Goal: Task Accomplishment & Management: Manage account settings

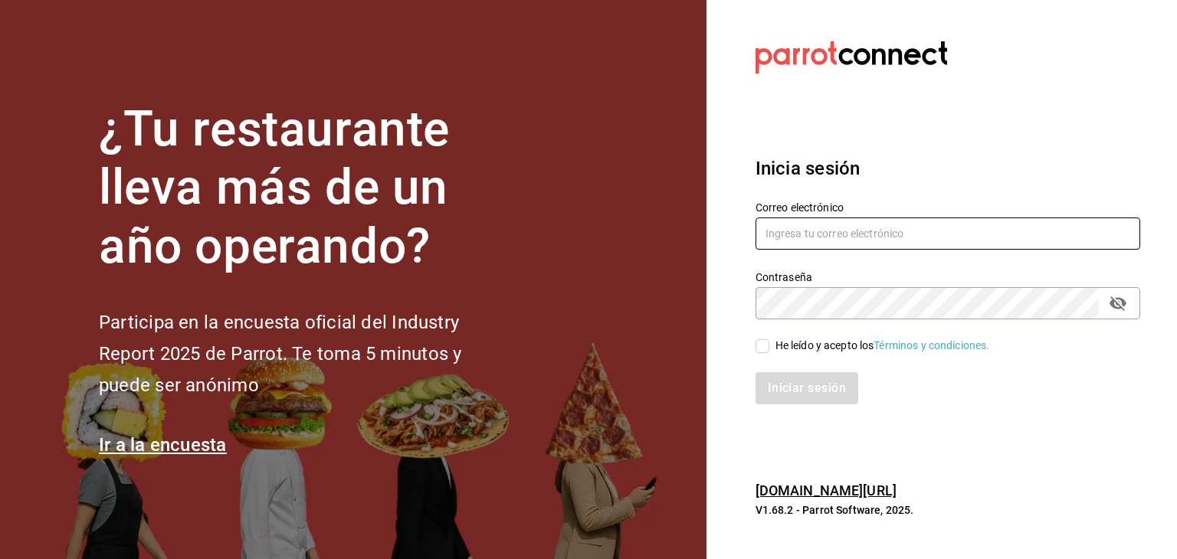
click at [840, 244] on input "text" at bounding box center [948, 234] width 385 height 32
click at [810, 230] on input "text" at bounding box center [948, 234] width 385 height 32
paste input "[EMAIL_ADDRESS][DOMAIN_NAME]"
type input "[EMAIL_ADDRESS][DOMAIN_NAME]"
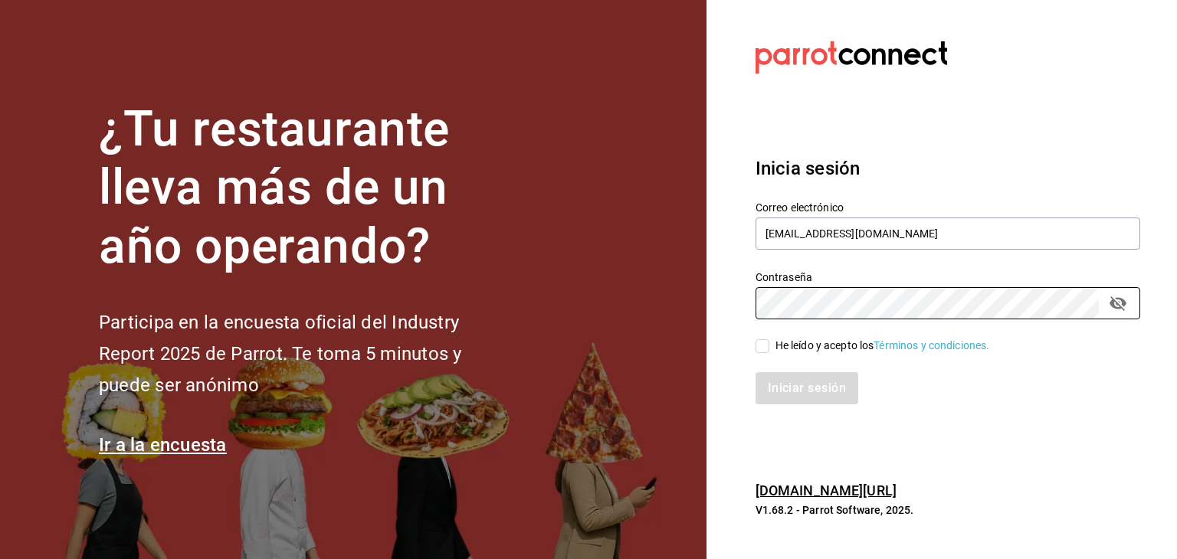
click at [769, 349] on input "He leído y acepto los Términos y condiciones." at bounding box center [763, 346] width 14 height 14
checkbox input "true"
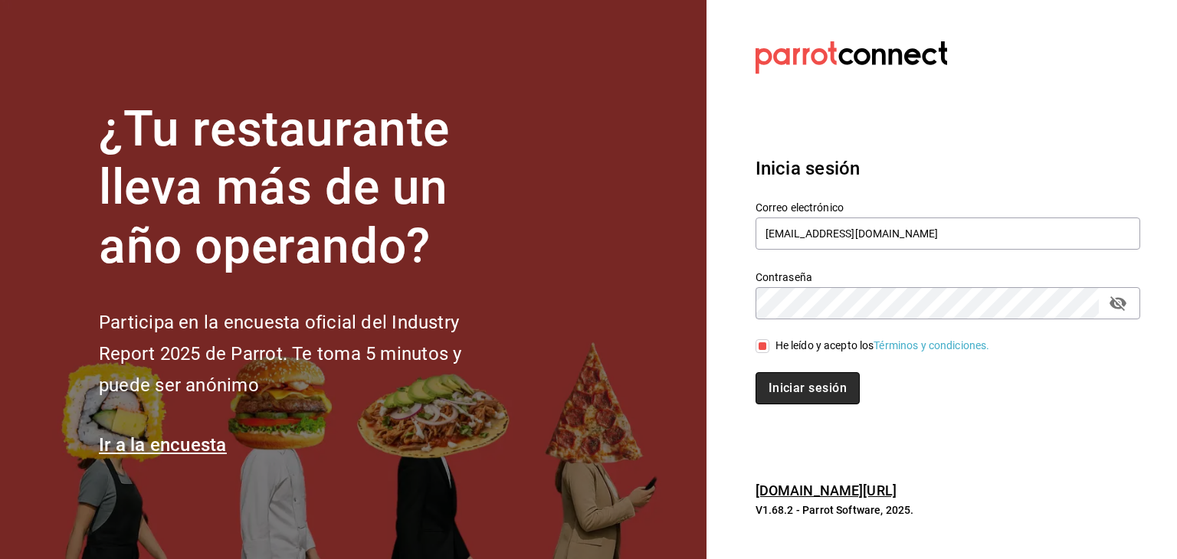
click at [798, 382] on button "Iniciar sesión" at bounding box center [808, 388] width 104 height 32
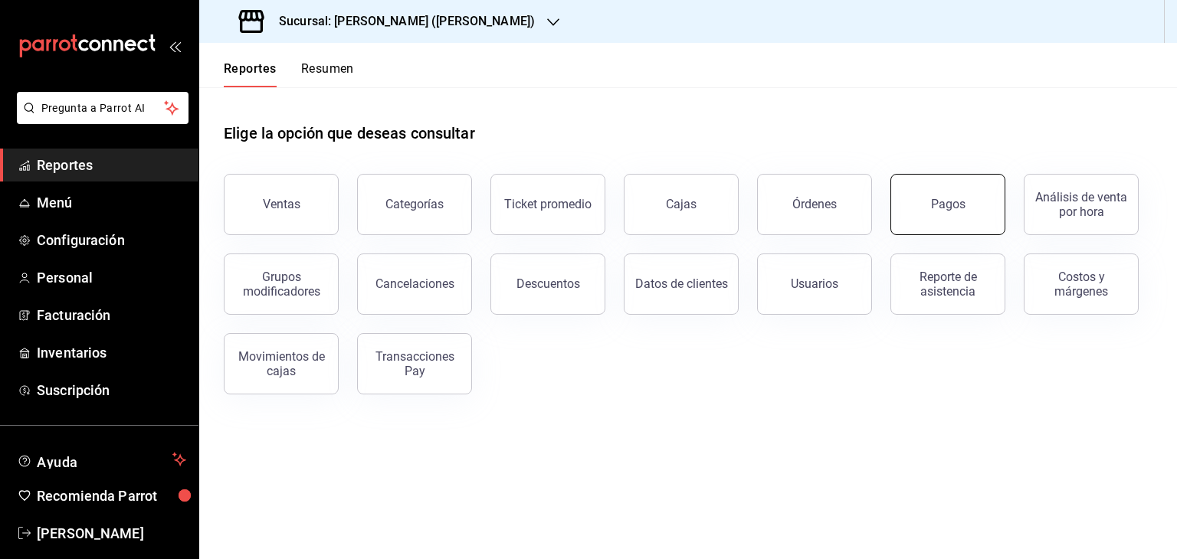
click at [948, 198] on div "Pagos" at bounding box center [948, 204] width 34 height 15
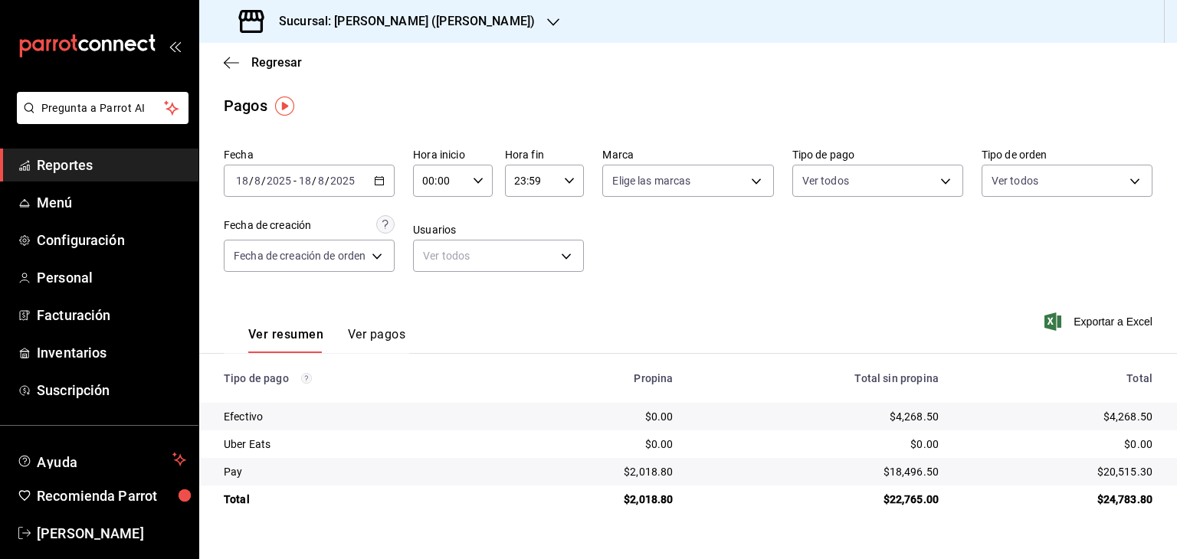
click at [411, 31] on div "Sucursal: Jimmy Boy (Polanco)" at bounding box center [388, 21] width 354 height 43
click at [362, 94] on div "Jimmy Boy (CDMX)" at bounding box center [313, 101] width 205 height 16
click at [487, 25] on icon "button" at bounding box center [493, 22] width 12 height 12
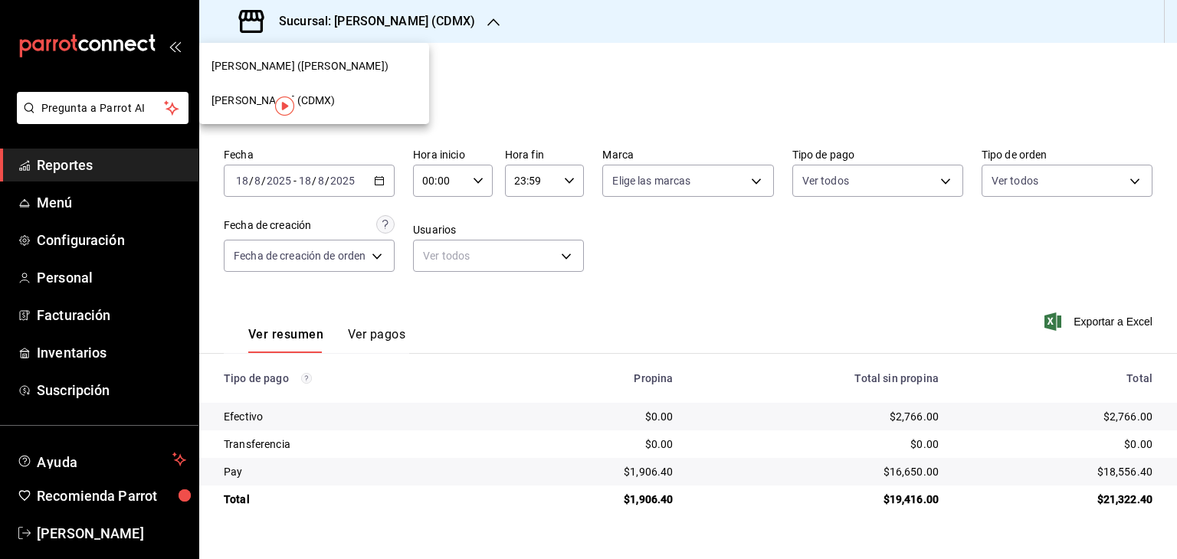
click at [383, 65] on div "Jimmy Boy (Polanco)" at bounding box center [313, 66] width 205 height 16
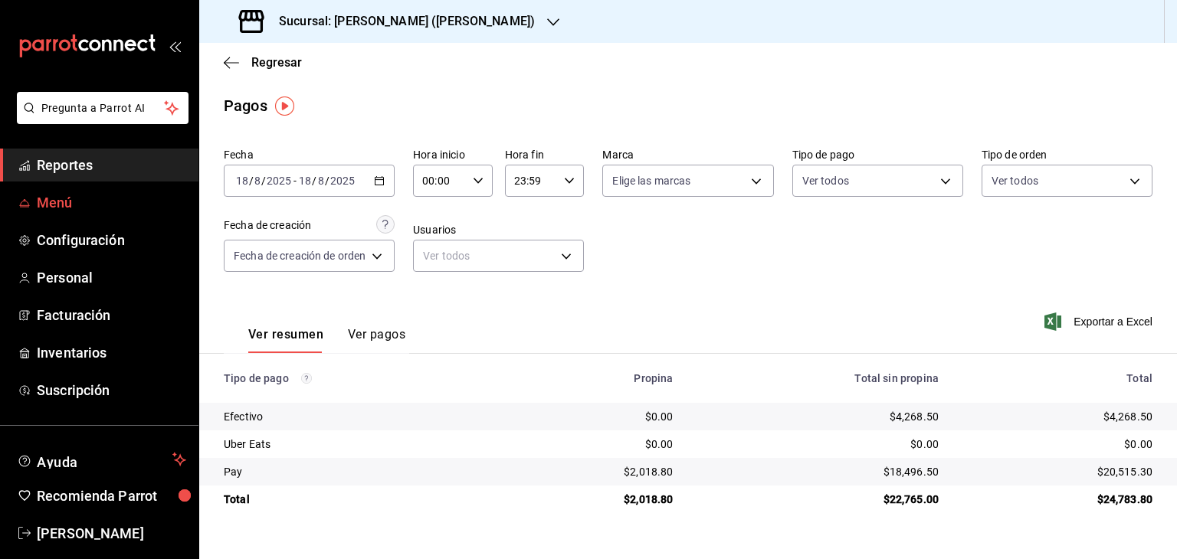
click at [61, 203] on span "Menú" at bounding box center [111, 202] width 149 height 21
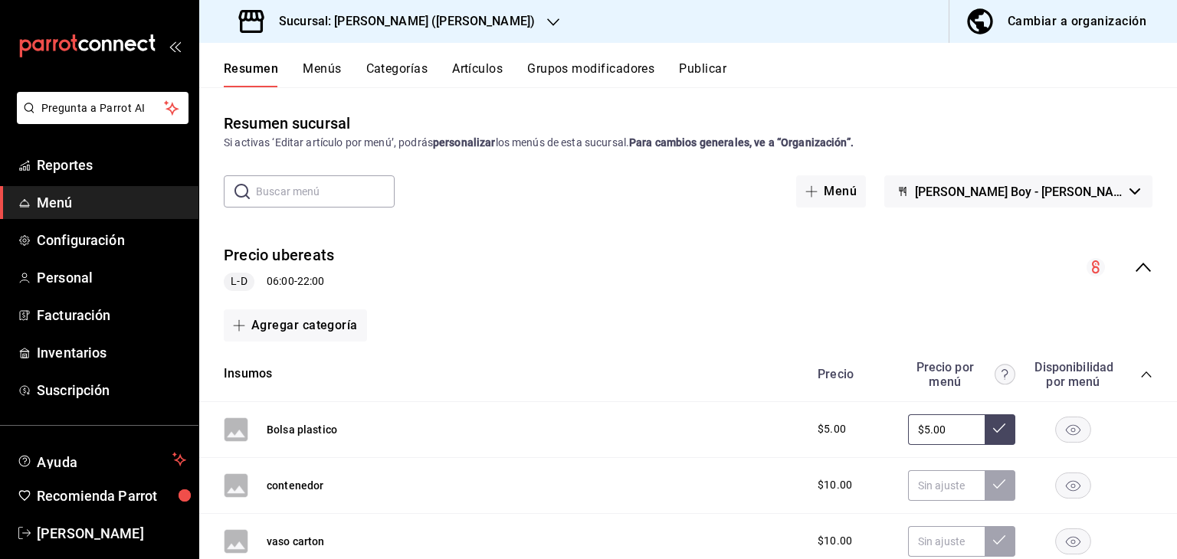
click at [1068, 18] on div "Cambiar a organización" at bounding box center [1077, 21] width 139 height 21
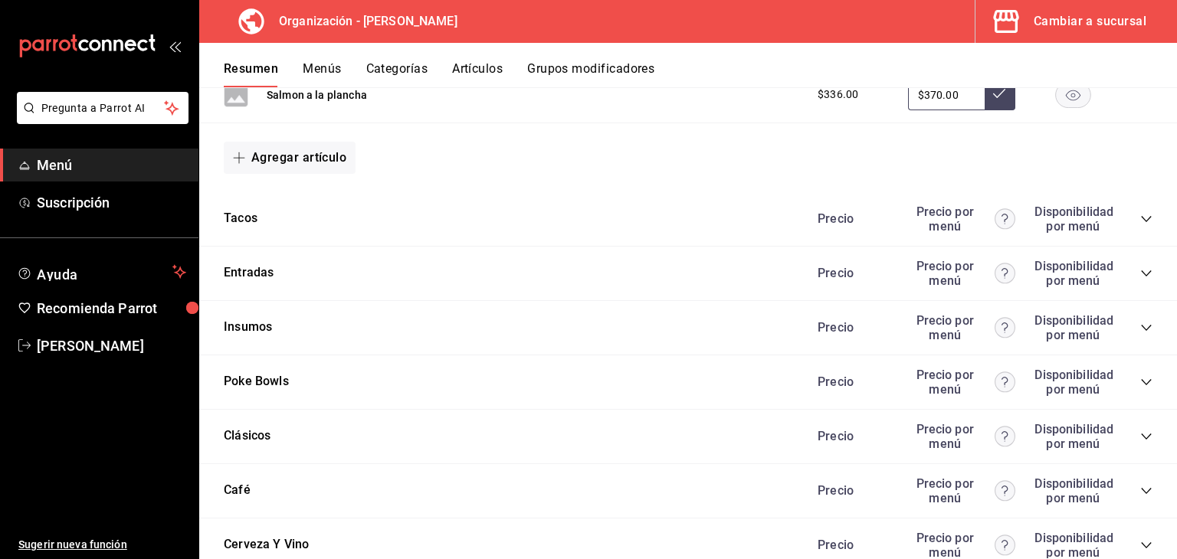
scroll to position [1867, 0]
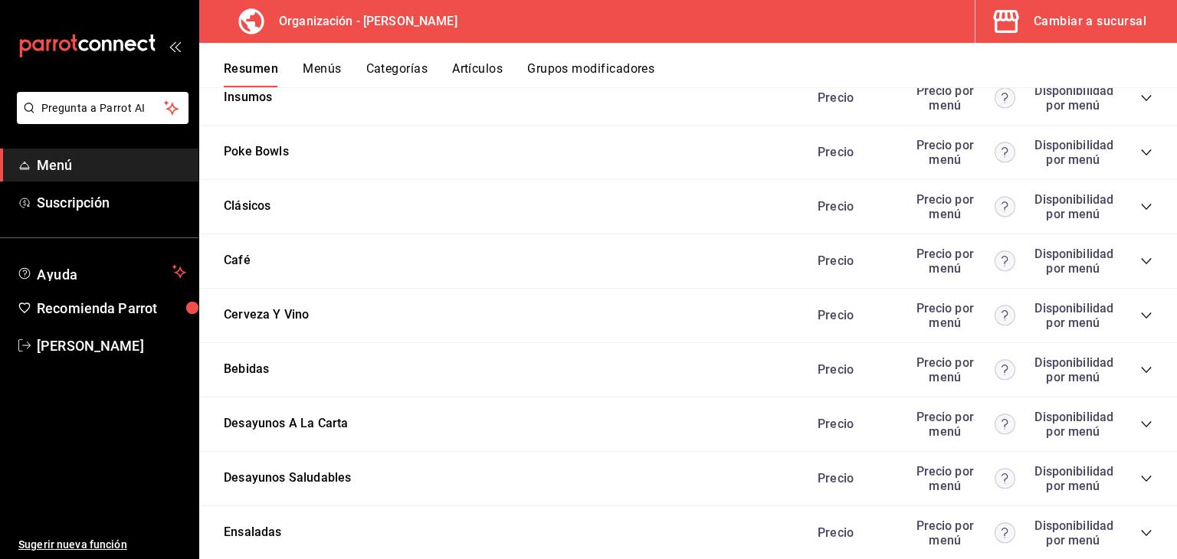
click at [1128, 258] on div "Precio Precio por menú Disponibilidad por menú" at bounding box center [977, 261] width 350 height 29
click at [1140, 261] on icon "collapse-category-row" at bounding box center [1146, 261] width 12 height 12
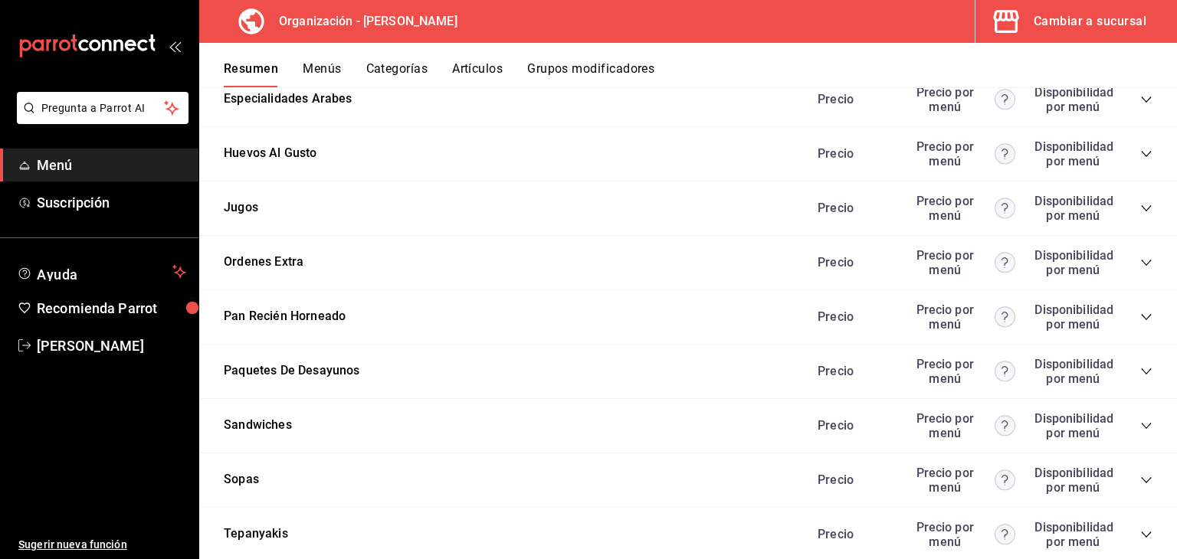
scroll to position [3956, 0]
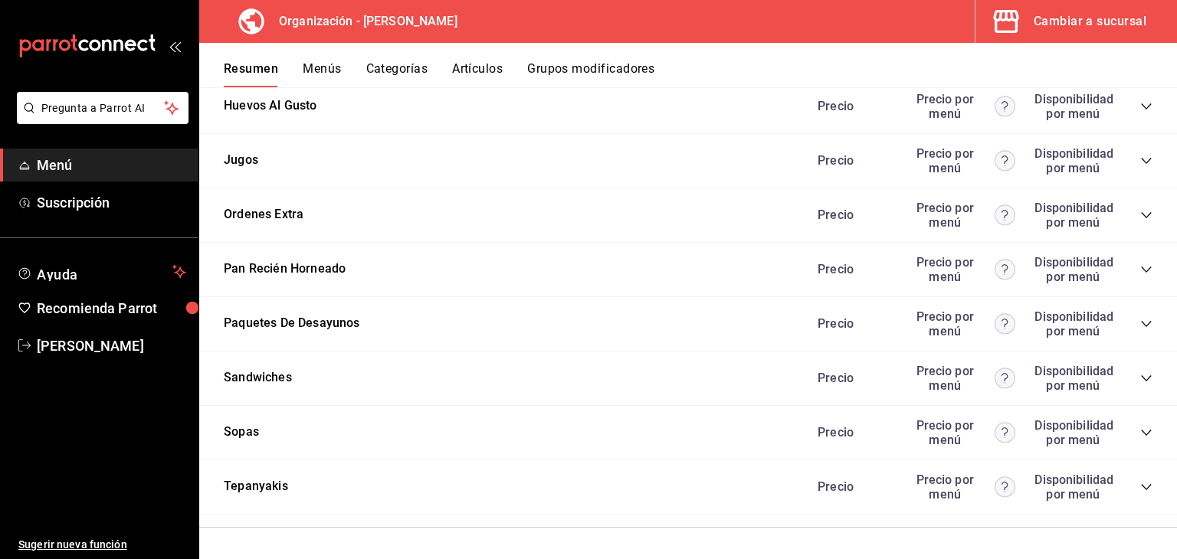
click at [1140, 318] on icon "collapse-category-row" at bounding box center [1146, 324] width 12 height 12
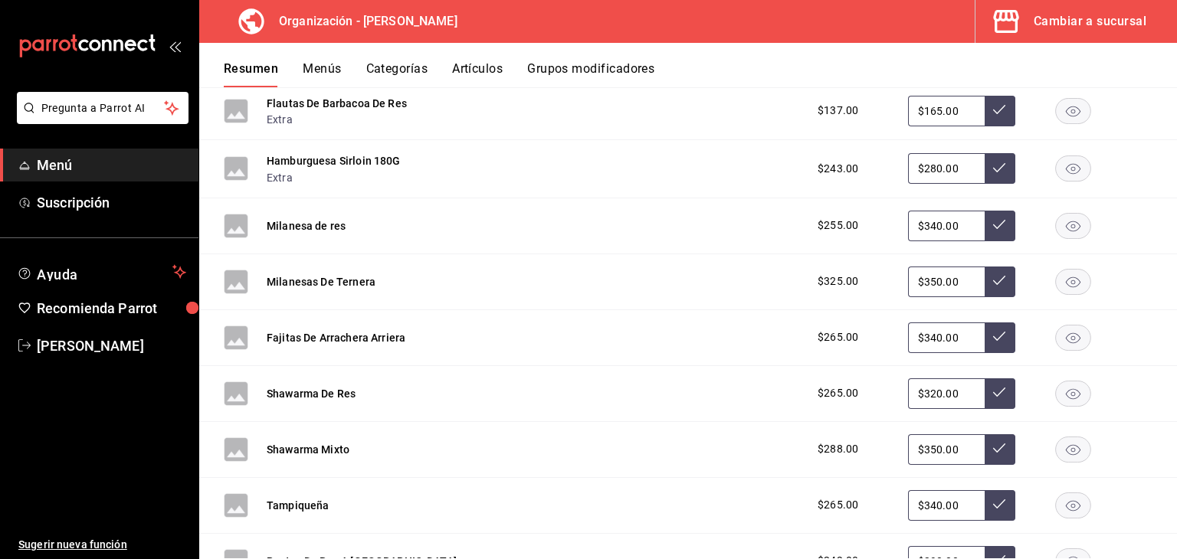
scroll to position [0, 0]
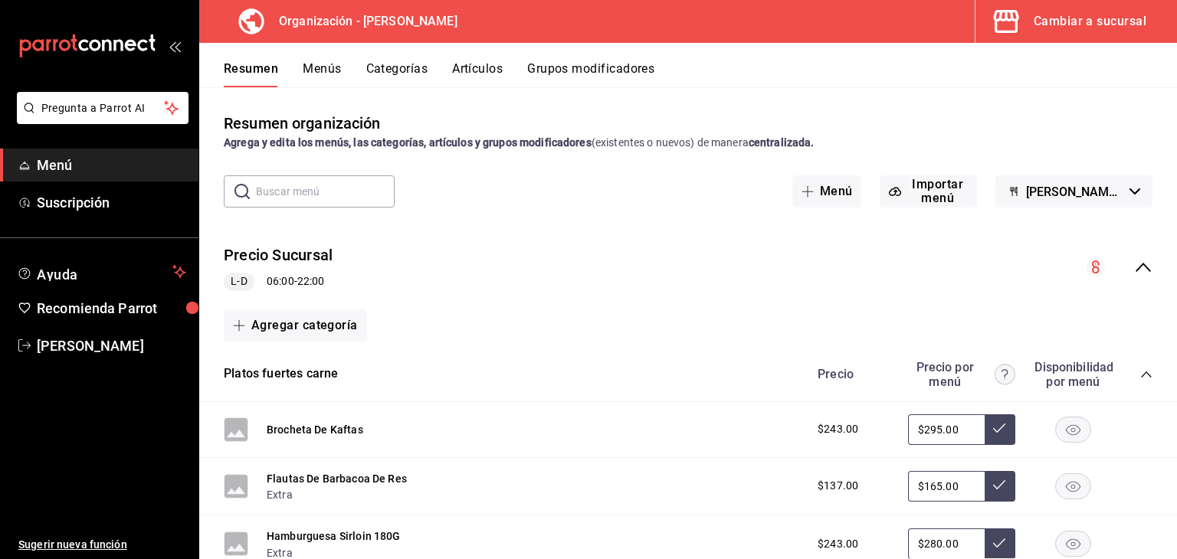
click at [348, 192] on input "text" at bounding box center [325, 191] width 139 height 31
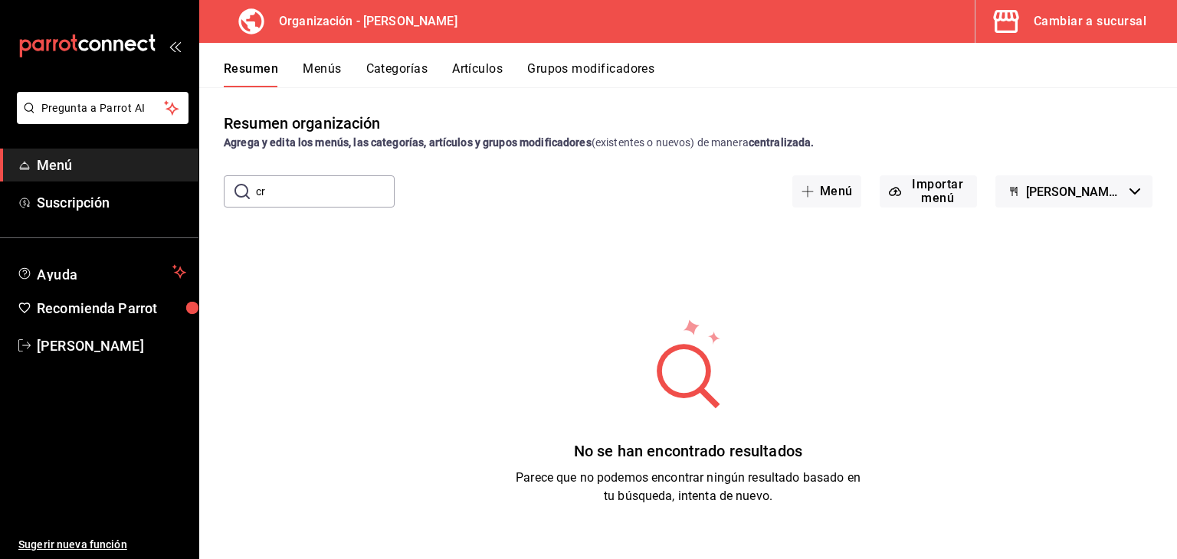
type input "c"
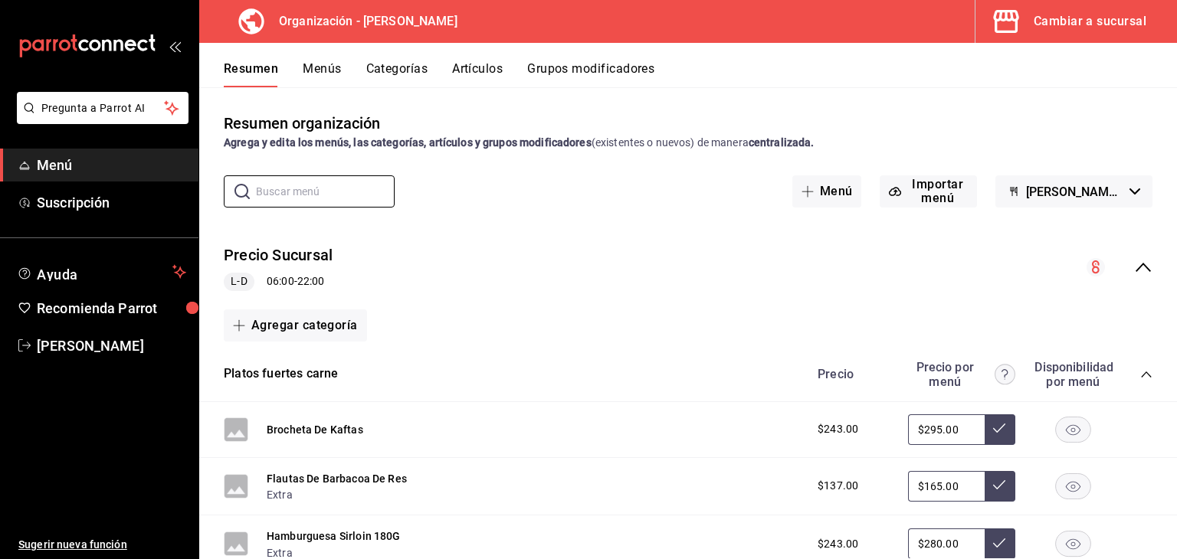
click at [1084, 29] on div "Cambiar a sucursal" at bounding box center [1090, 21] width 113 height 21
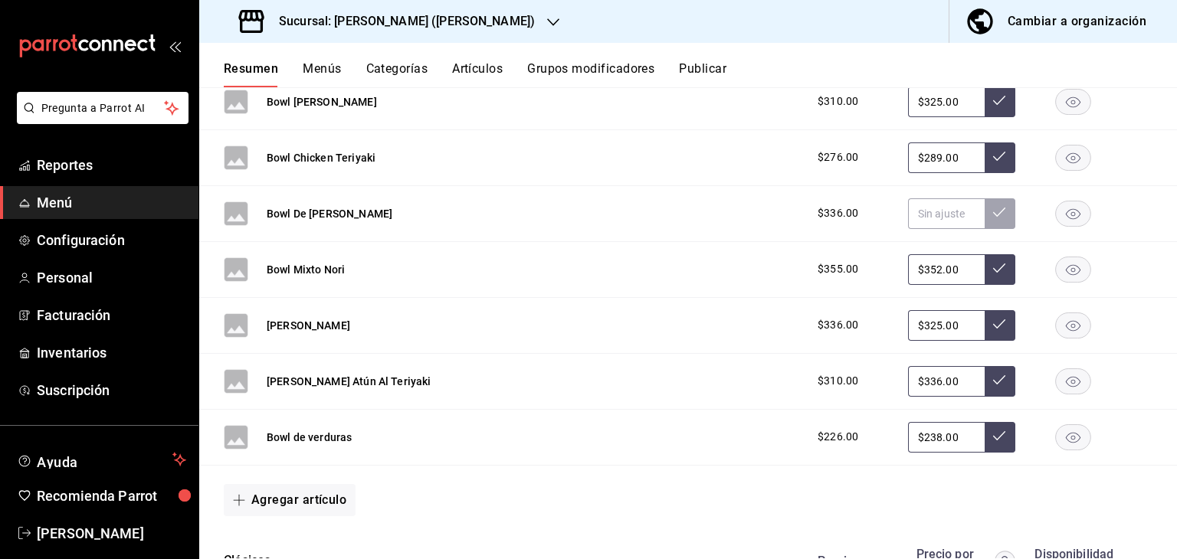
scroll to position [1226, 0]
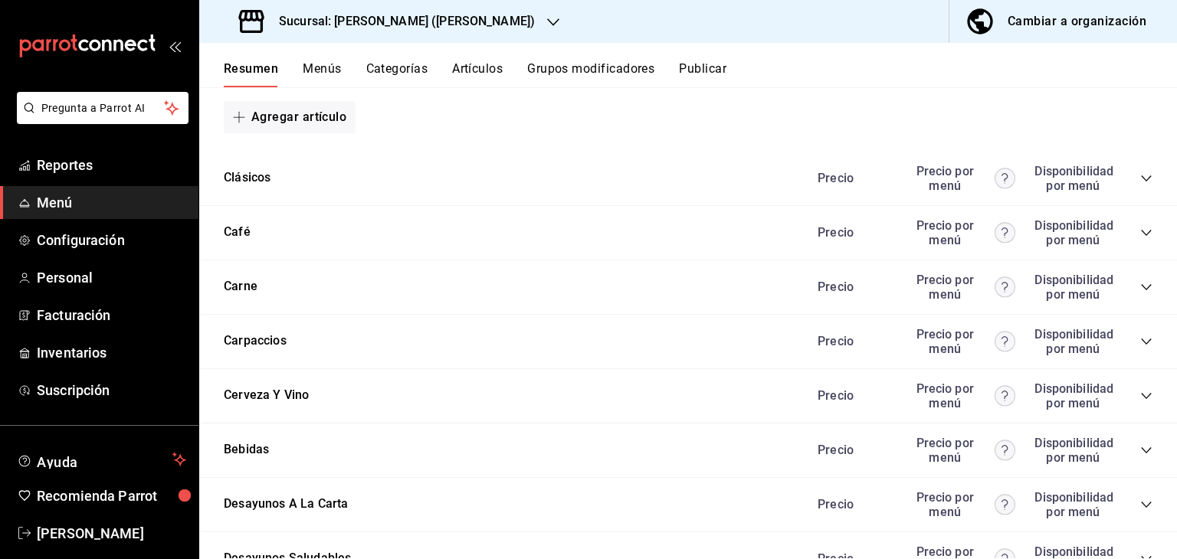
click at [1140, 179] on icon "collapse-category-row" at bounding box center [1146, 178] width 12 height 12
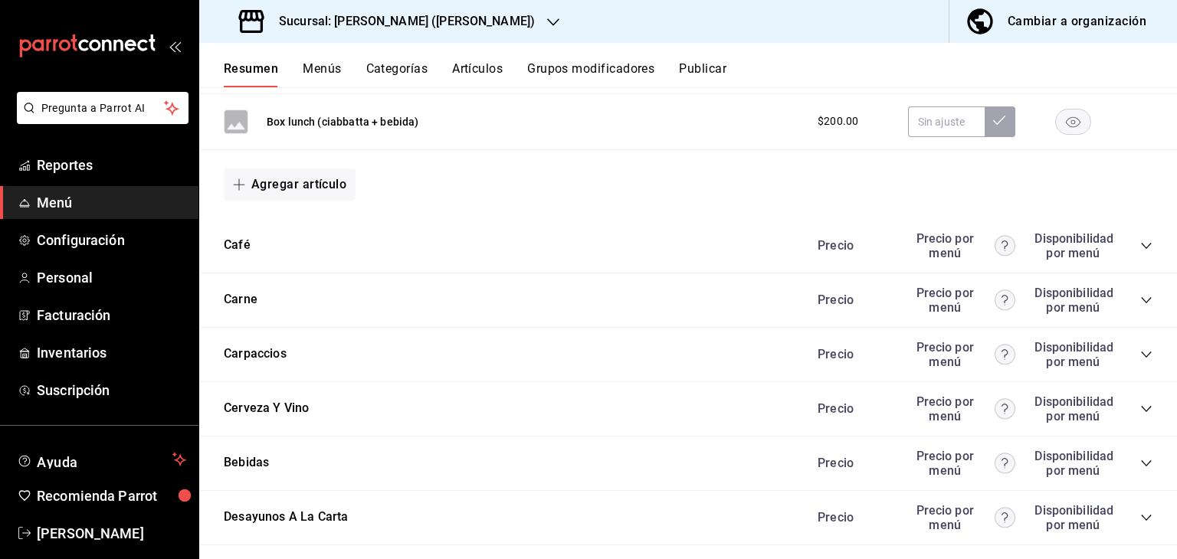
scroll to position [1532, 0]
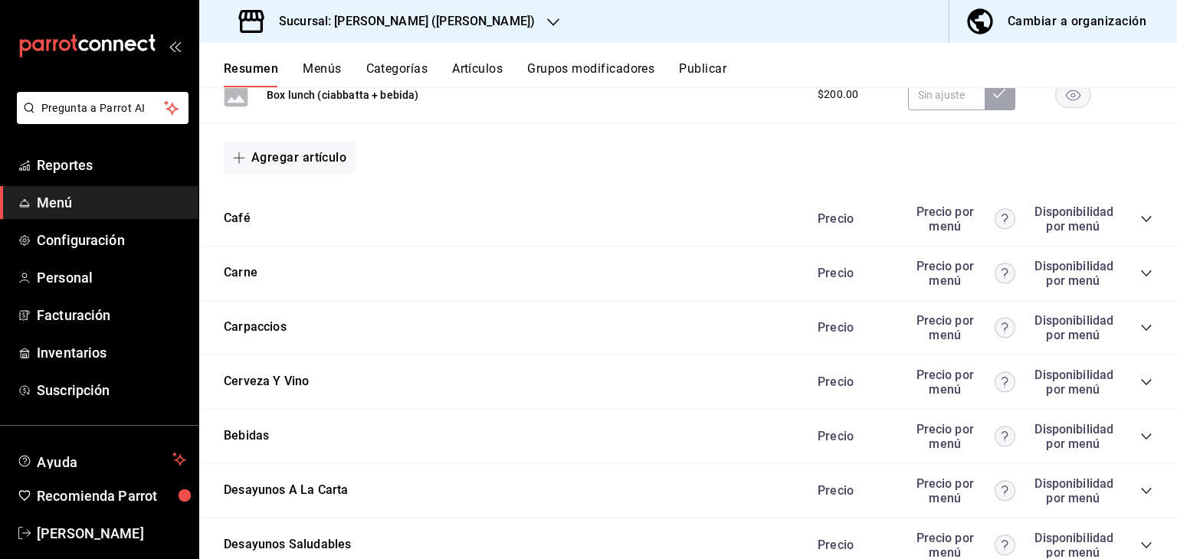
click at [1140, 218] on icon "collapse-category-row" at bounding box center [1146, 219] width 12 height 12
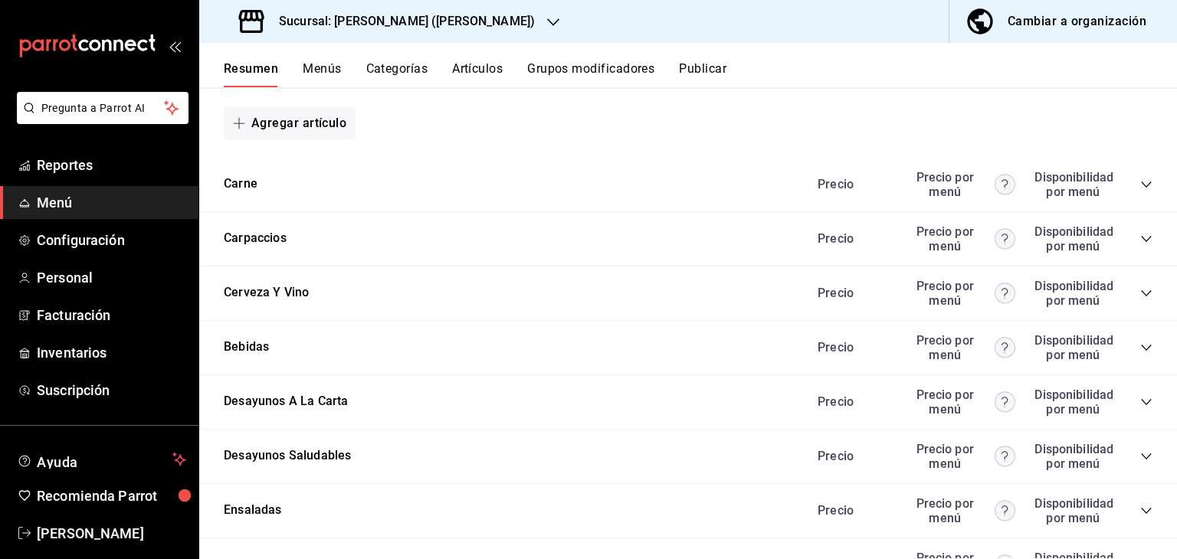
scroll to position [3218, 0]
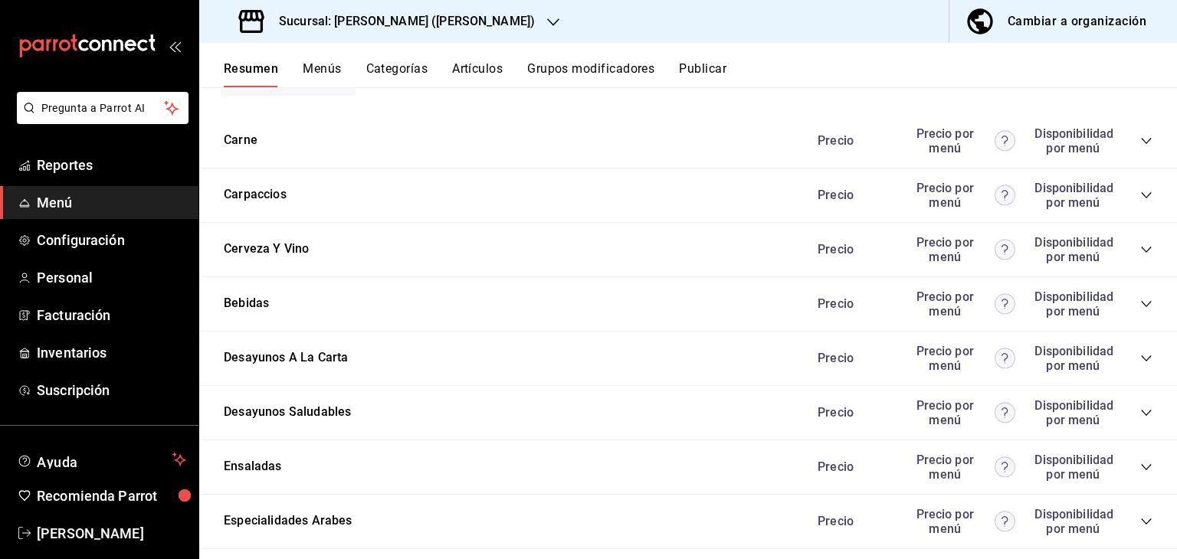
click at [1140, 304] on icon "collapse-category-row" at bounding box center [1146, 304] width 12 height 12
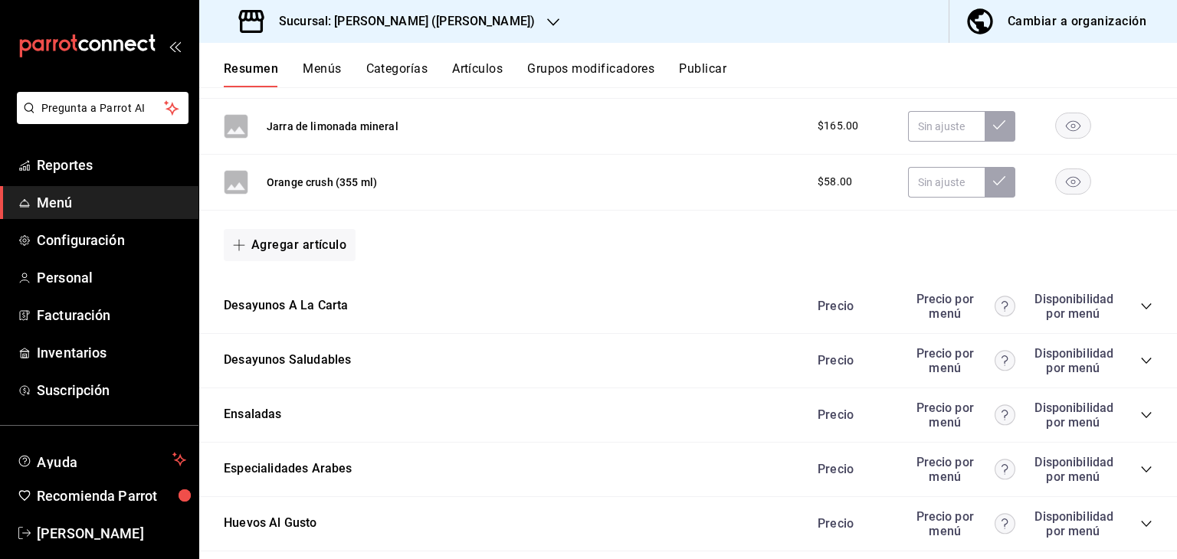
scroll to position [4291, 0]
click at [1140, 301] on icon "collapse-category-row" at bounding box center [1146, 306] width 12 height 12
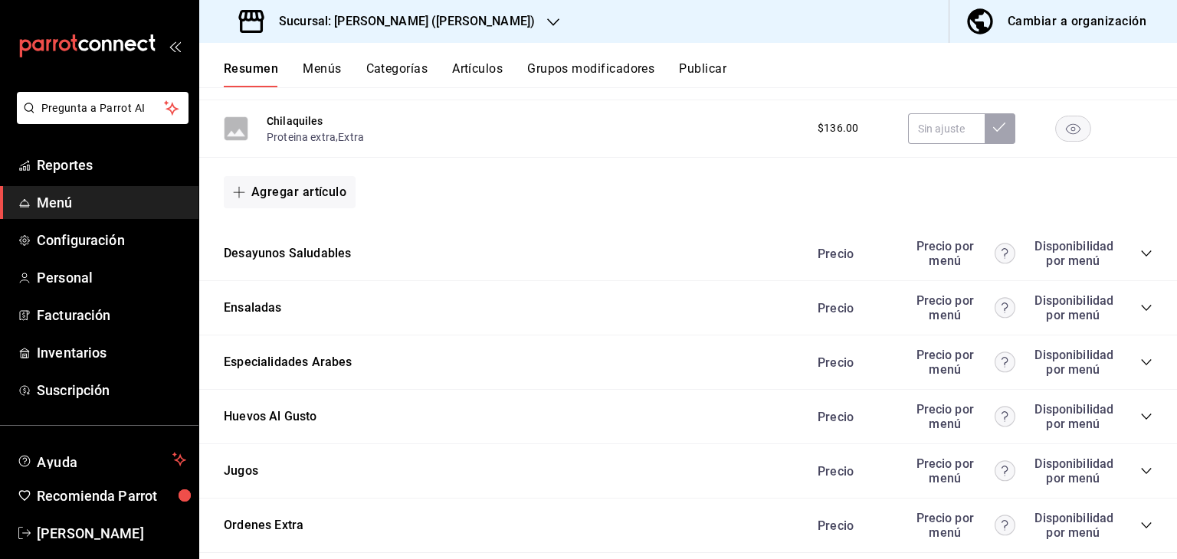
scroll to position [5594, 0]
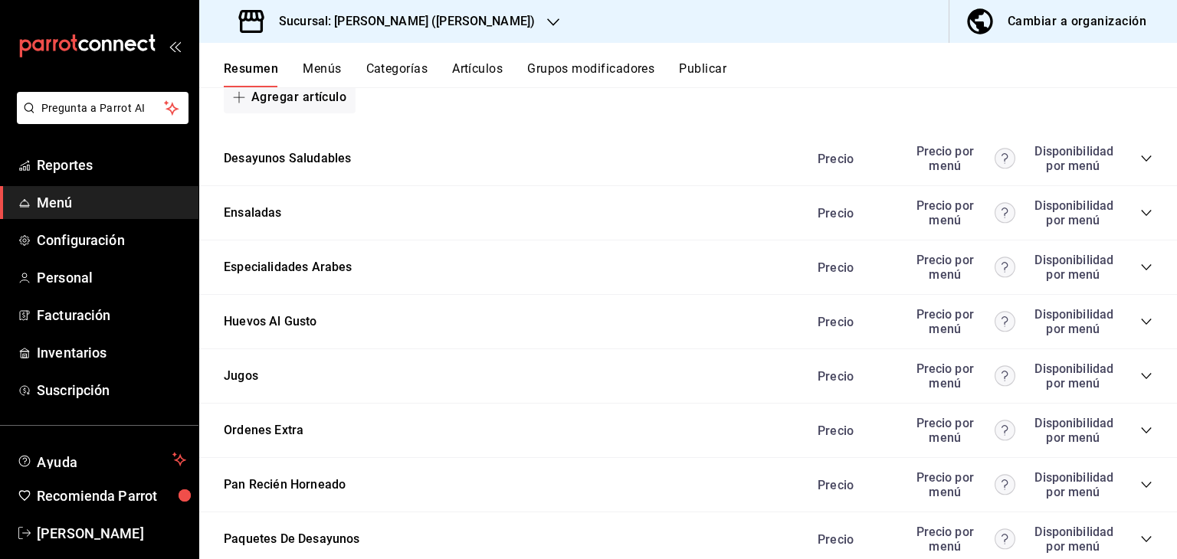
click at [1140, 162] on icon "collapse-category-row" at bounding box center [1146, 158] width 12 height 12
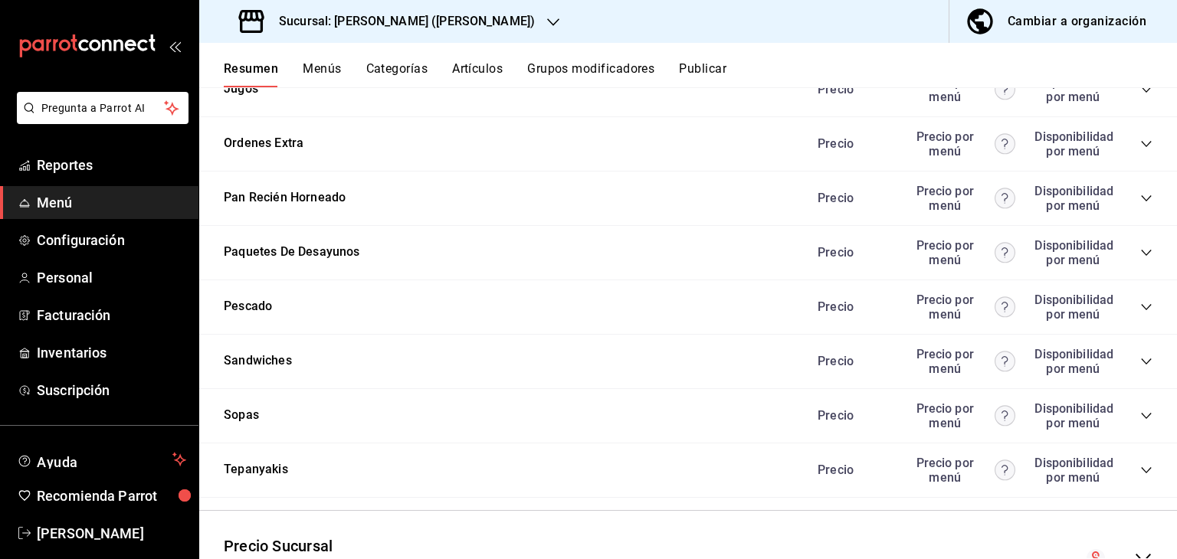
scroll to position [6755, 0]
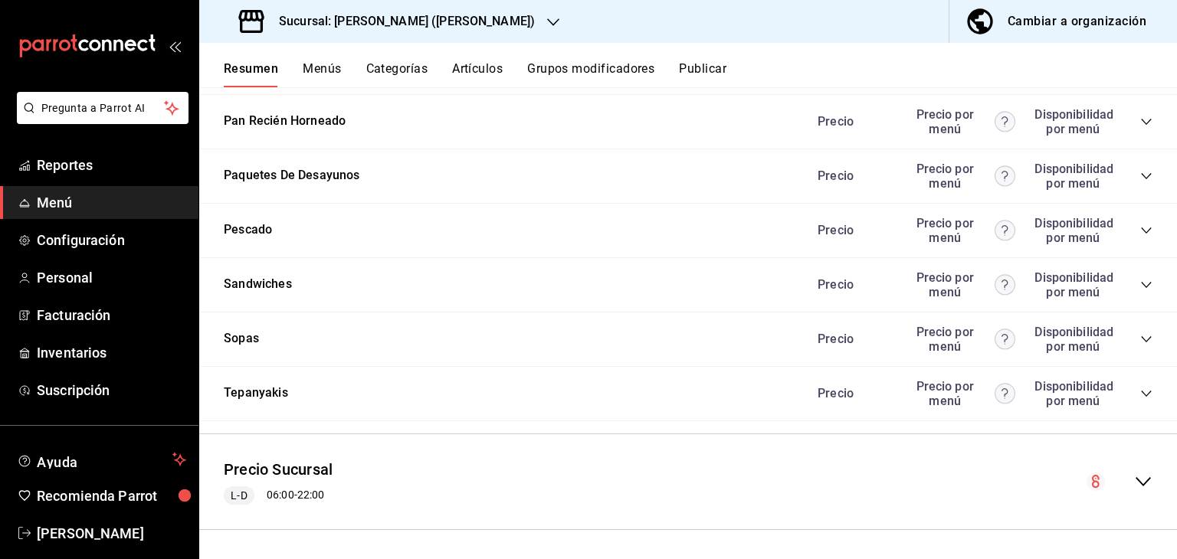
click at [1135, 481] on icon "collapse-menu-row" at bounding box center [1143, 482] width 18 height 18
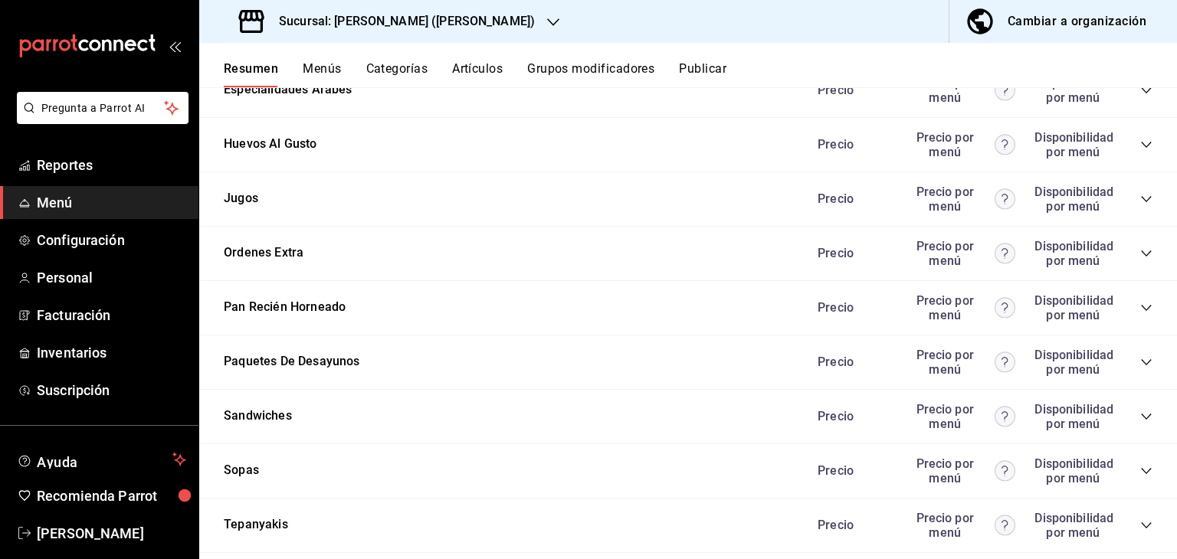
scroll to position [9360, 0]
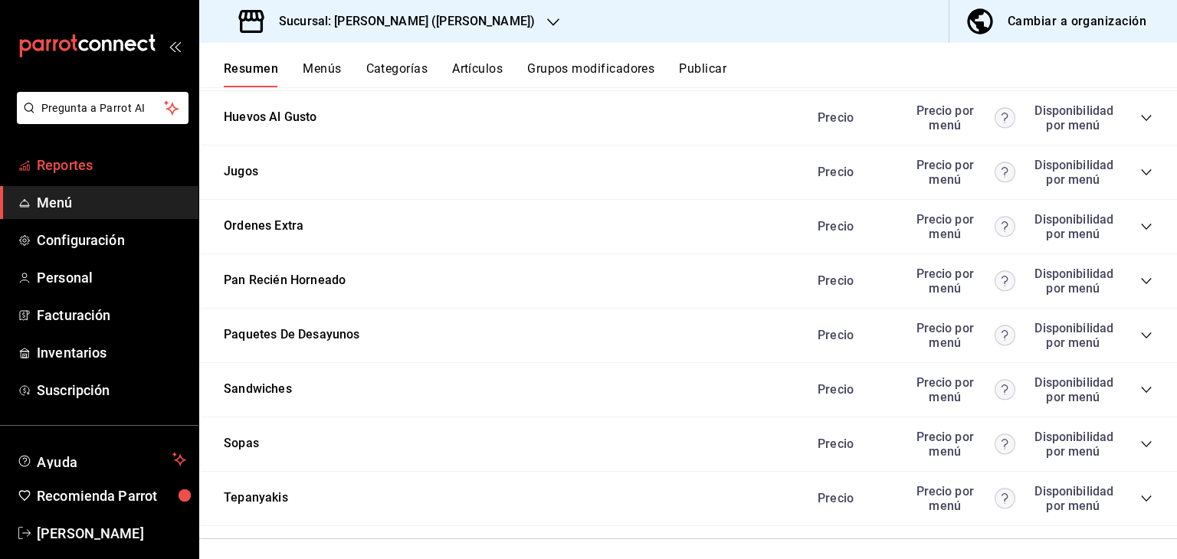
click at [102, 175] on link "Reportes" at bounding box center [99, 165] width 198 height 33
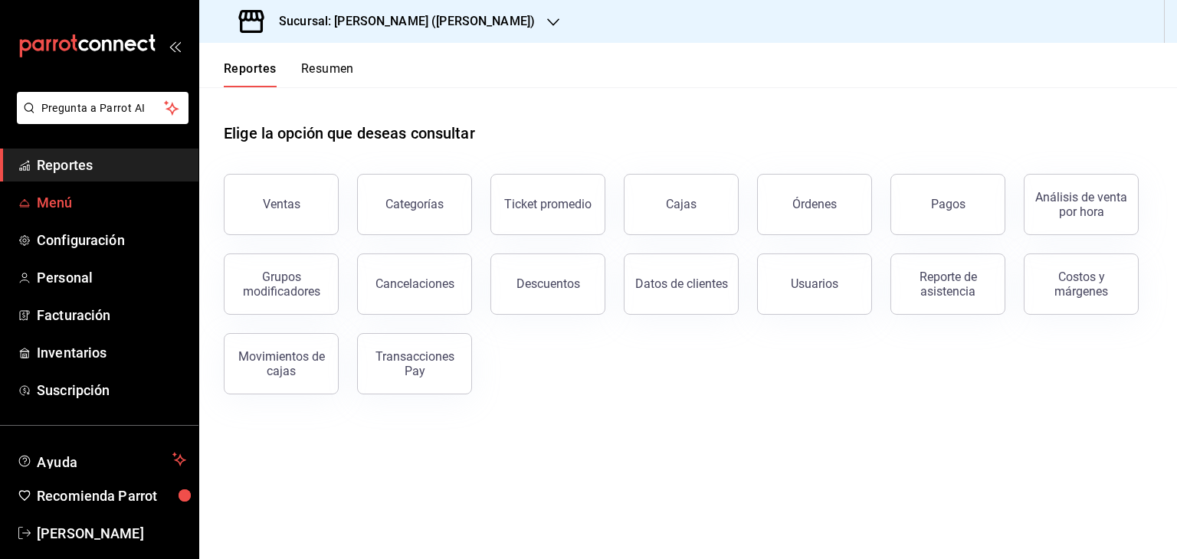
click at [70, 209] on span "Menú" at bounding box center [111, 202] width 149 height 21
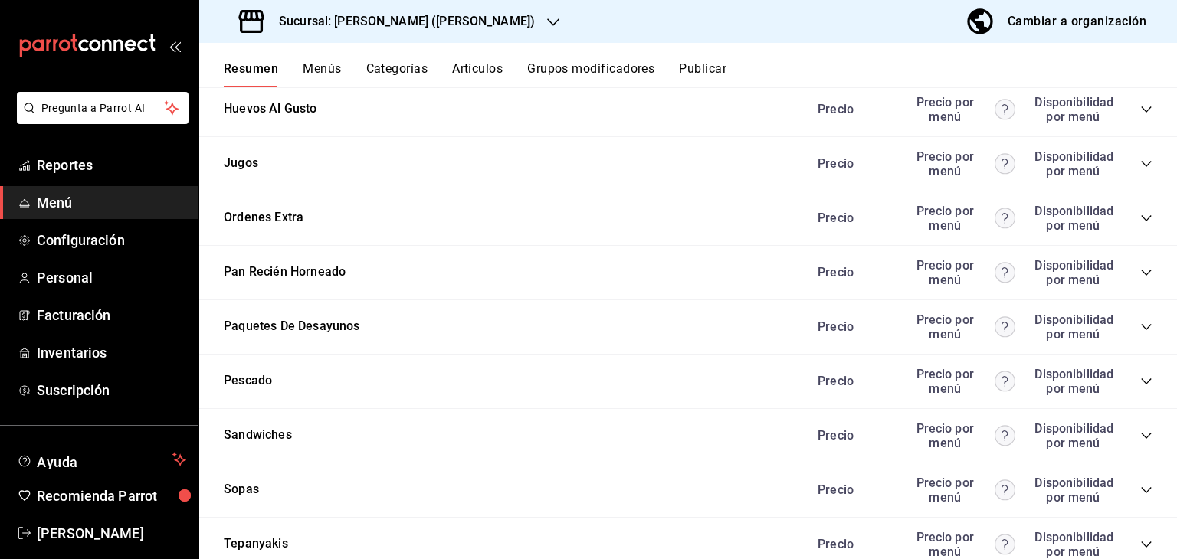
scroll to position [1993, 0]
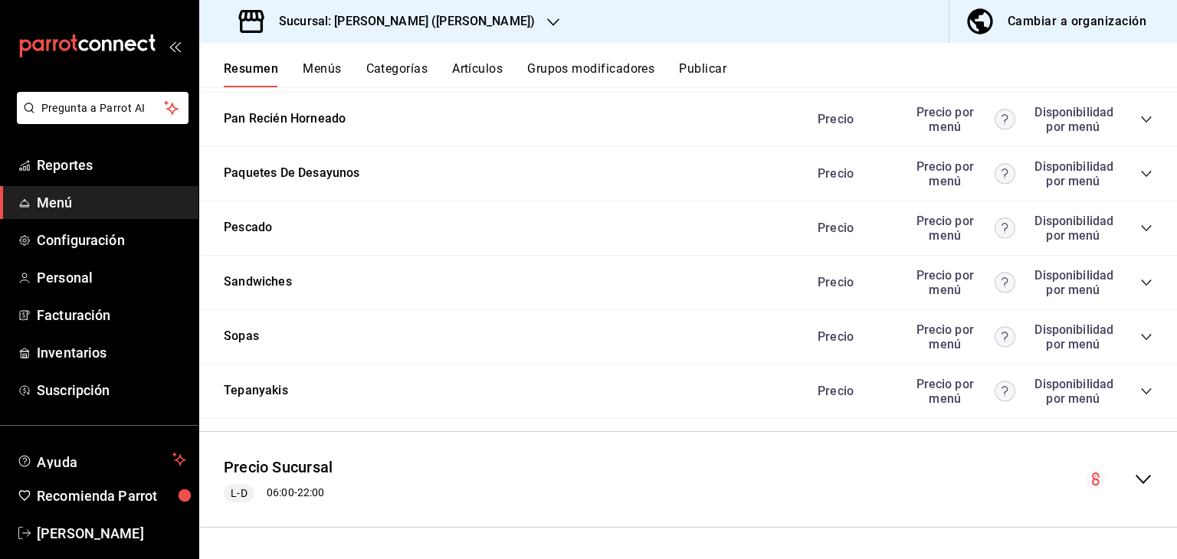
click at [1136, 478] on icon "collapse-menu-row" at bounding box center [1143, 479] width 15 height 9
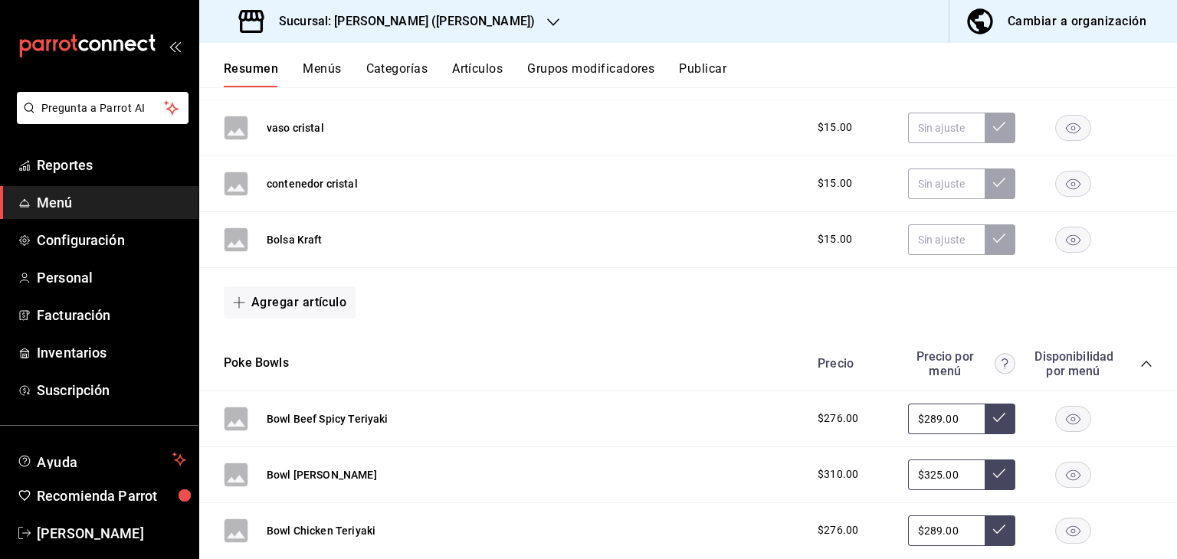
scroll to position [0, 0]
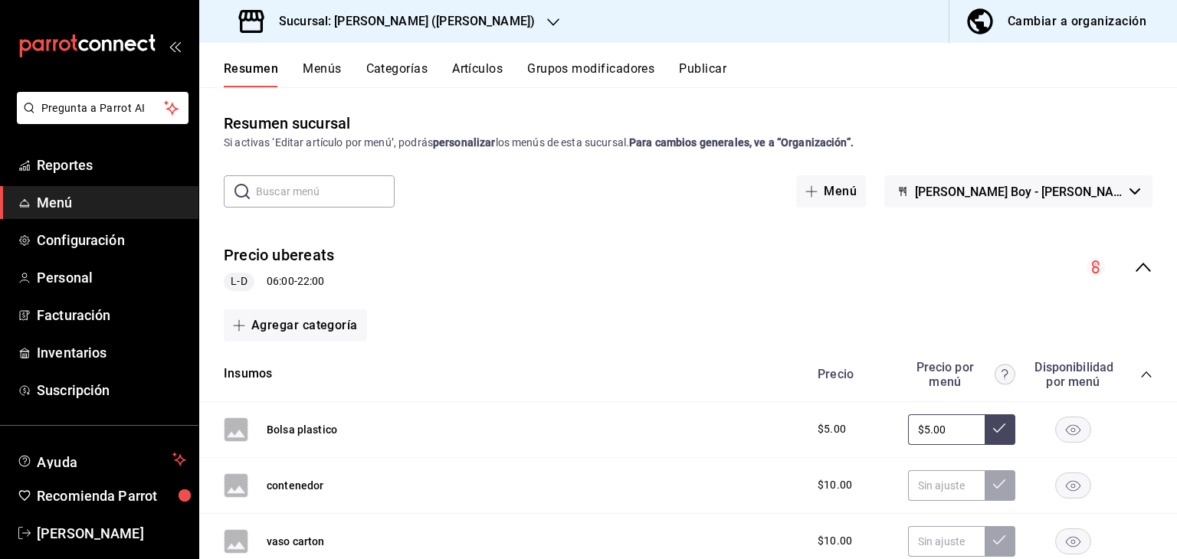
click at [1060, 20] on div "Cambiar a organización" at bounding box center [1077, 21] width 139 height 21
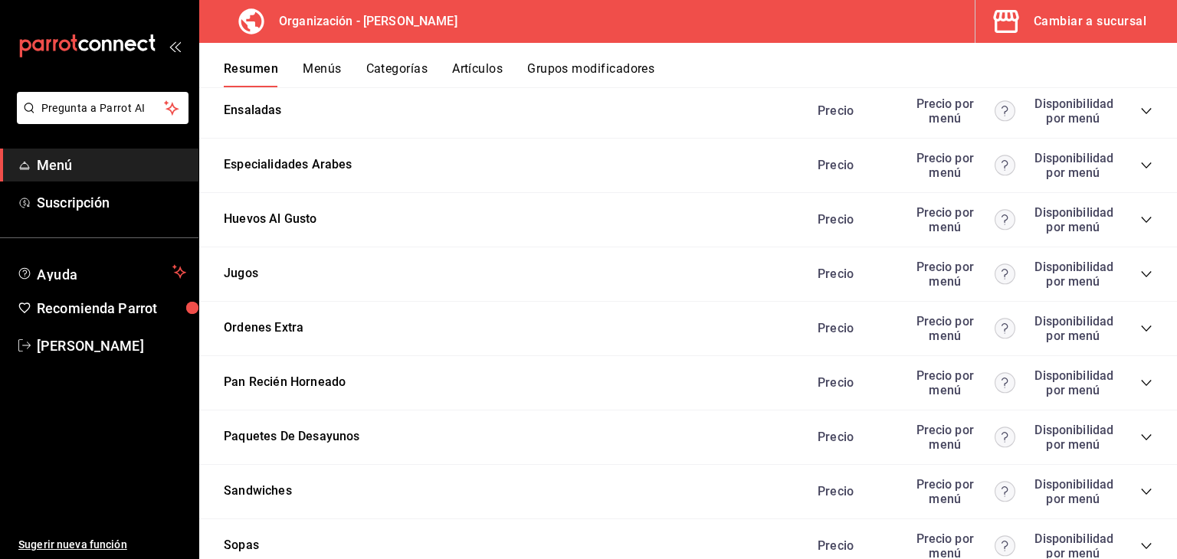
scroll to position [2299, 0]
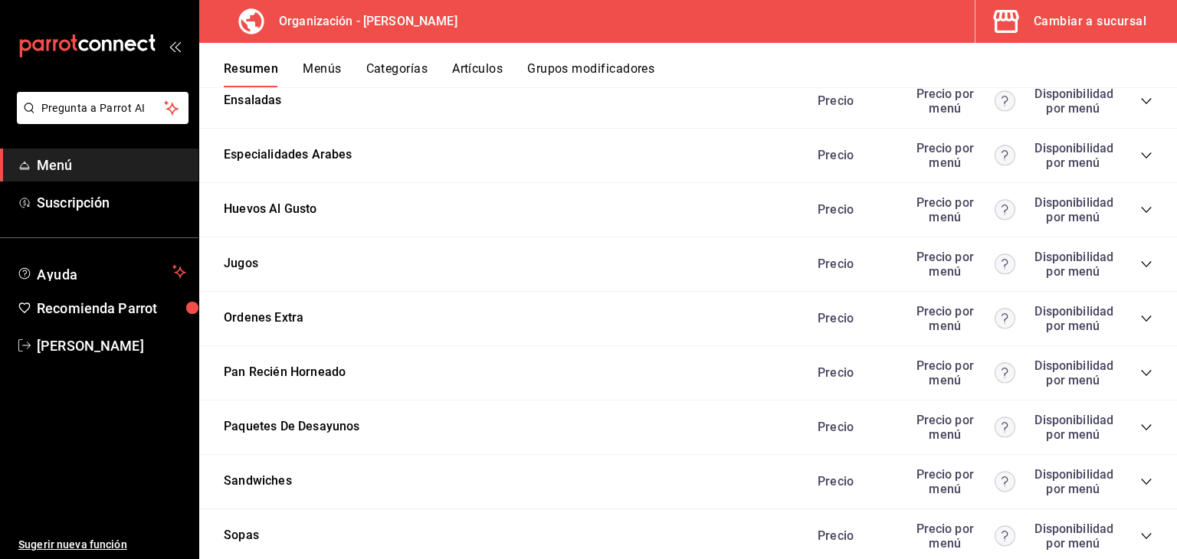
click at [1140, 372] on icon "collapse-category-row" at bounding box center [1146, 373] width 12 height 12
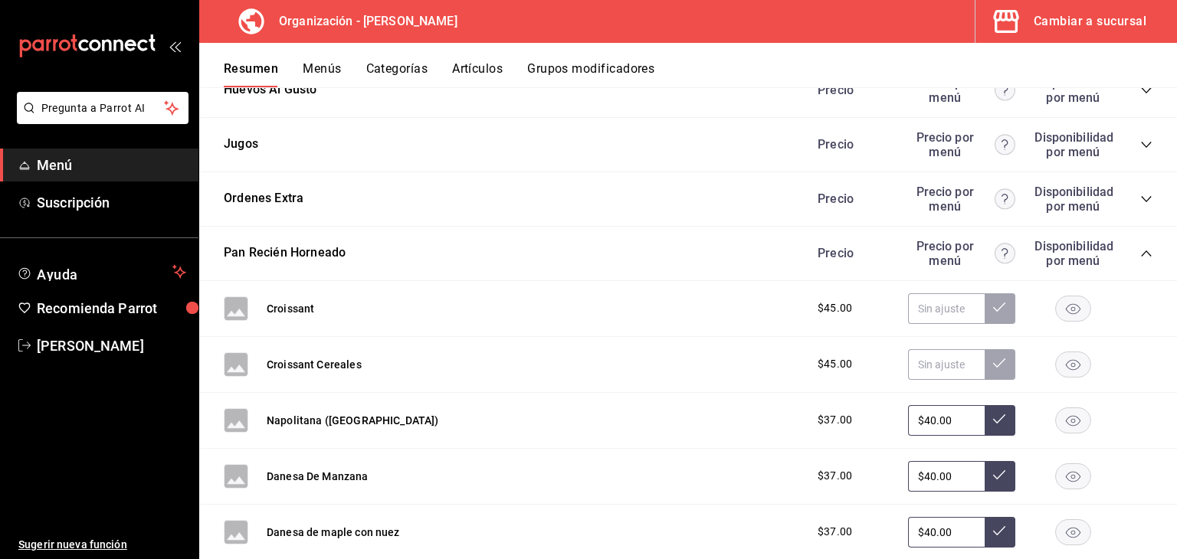
scroll to position [2452, 0]
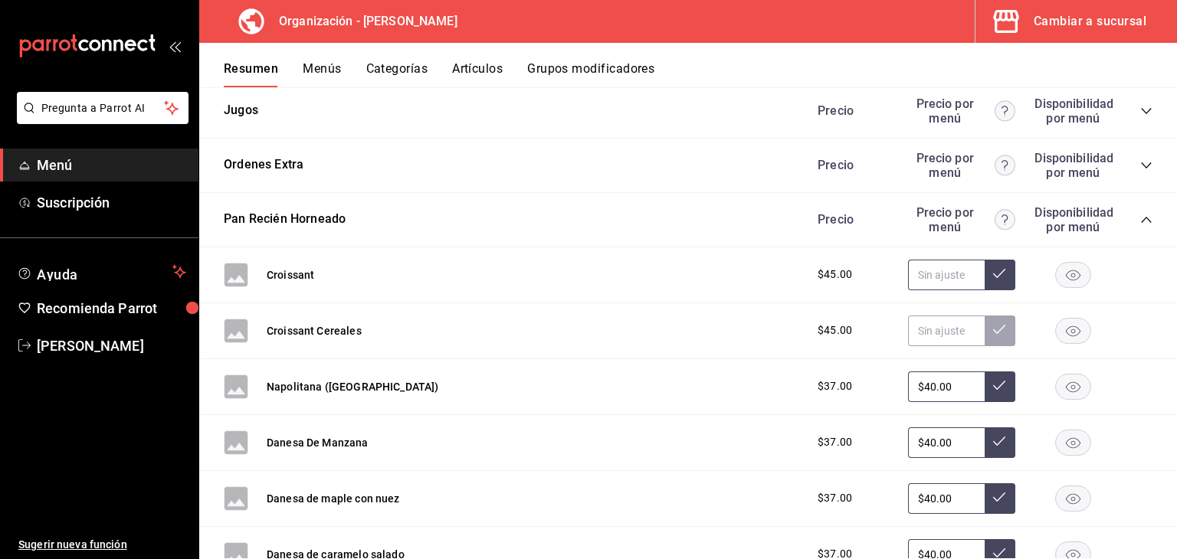
click at [930, 281] on input "text" at bounding box center [946, 275] width 77 height 31
click at [1097, 20] on div "Cambiar a sucursal" at bounding box center [1090, 21] width 113 height 21
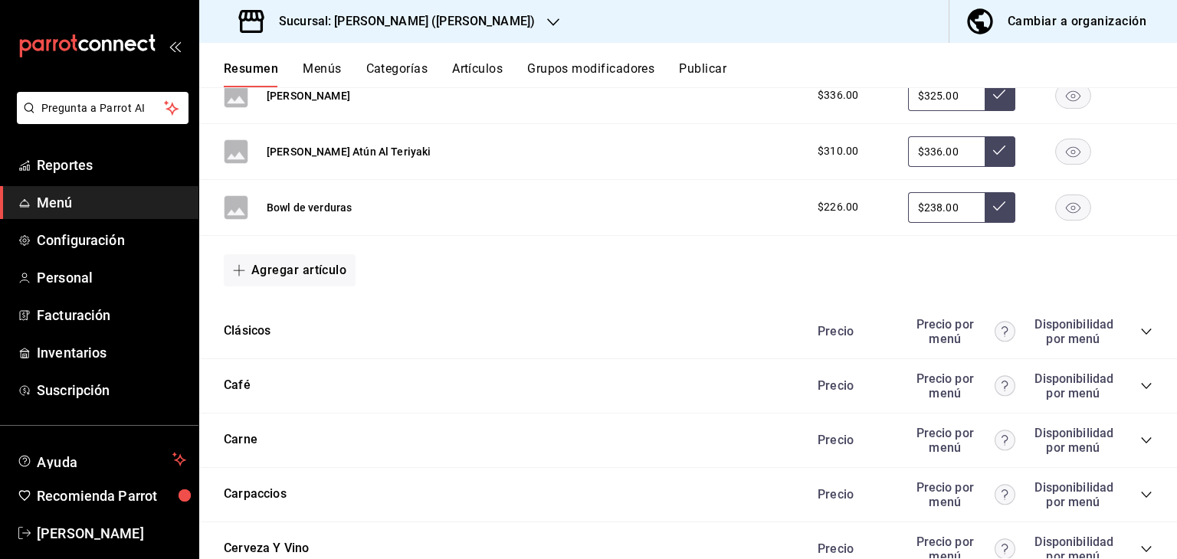
scroll to position [1149, 0]
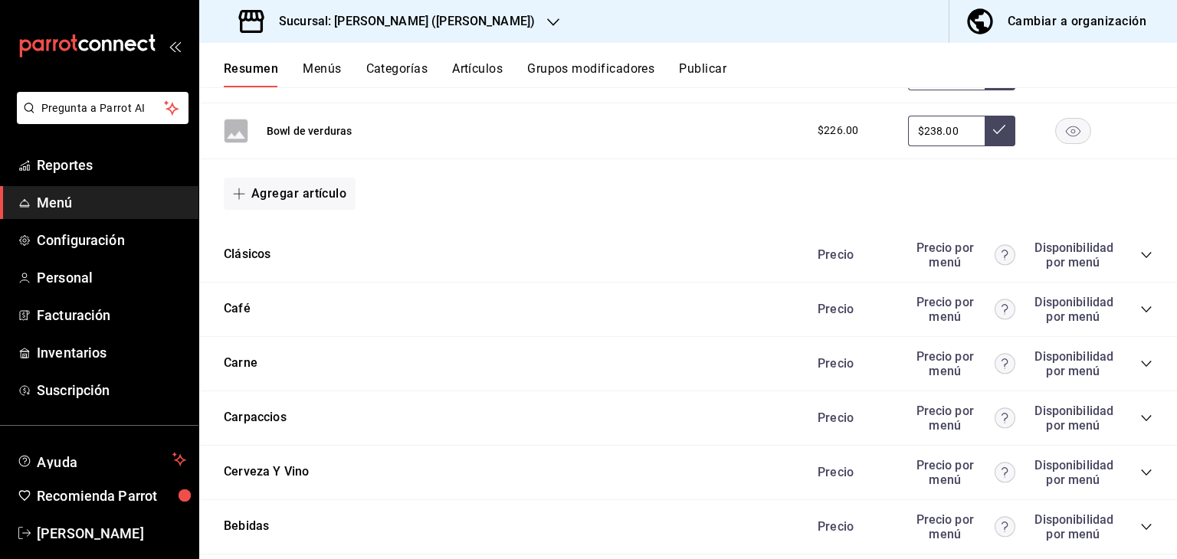
click at [330, 71] on button "Menús" at bounding box center [322, 74] width 38 height 26
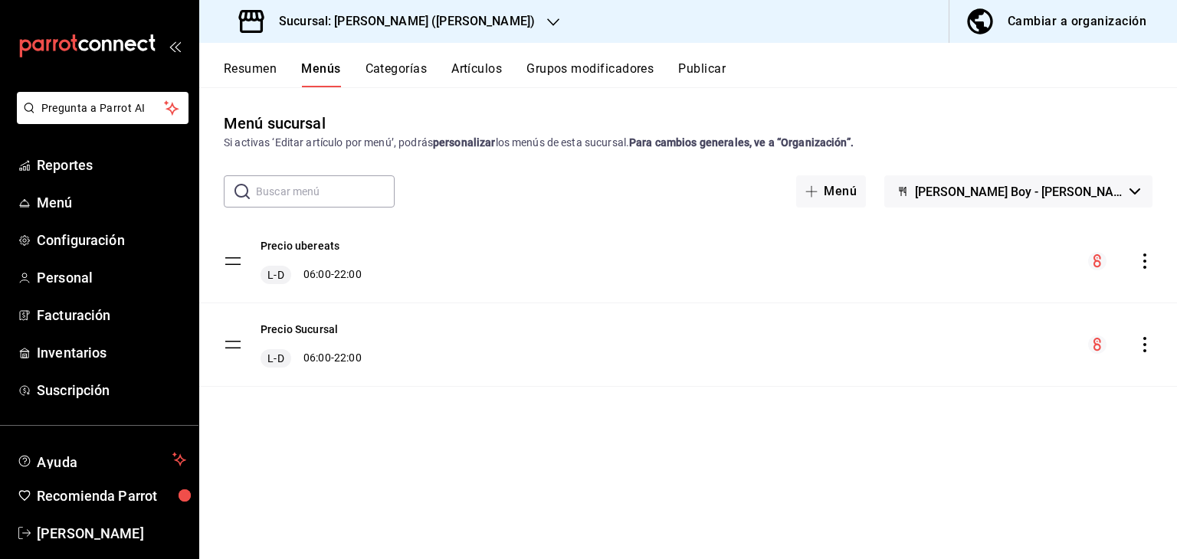
click at [274, 66] on button "Resumen" at bounding box center [250, 74] width 53 height 26
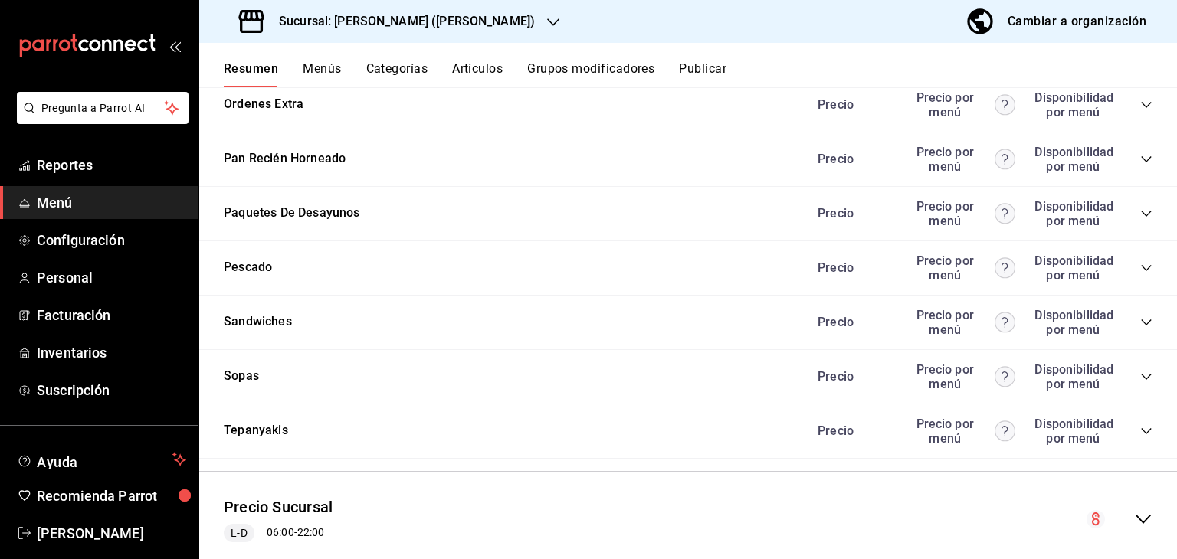
scroll to position [1993, 0]
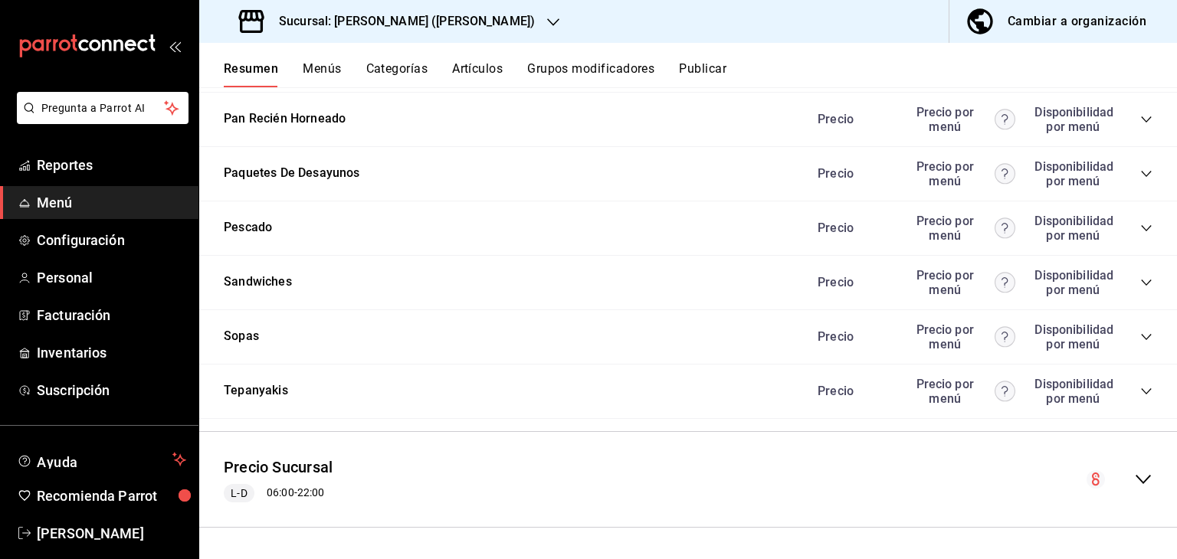
click at [1140, 483] on div "Precio Sucursal L-D 06:00 - 22:00" at bounding box center [688, 479] width 978 height 71
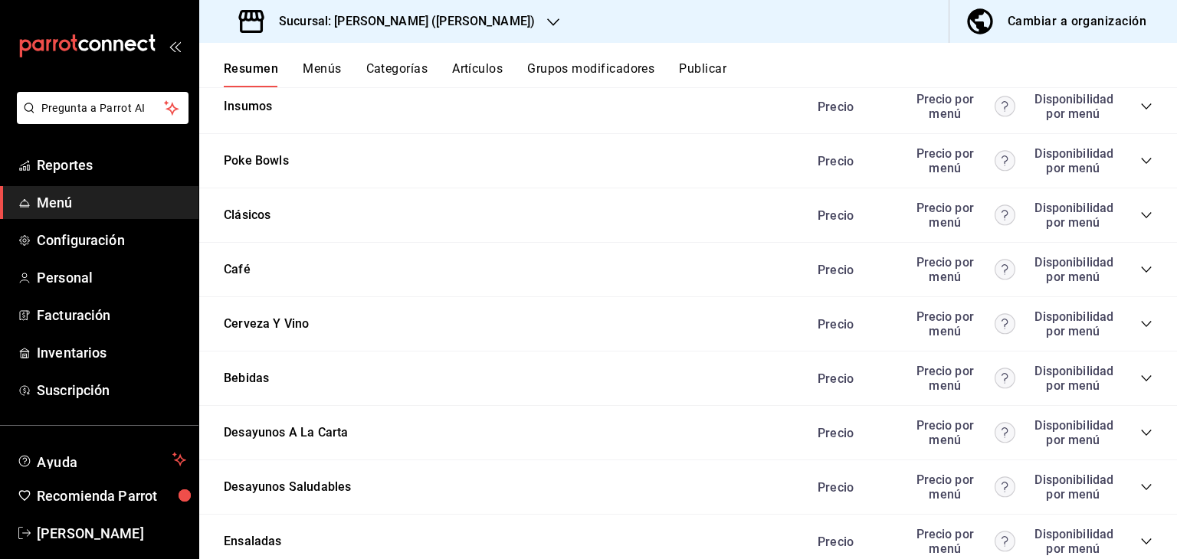
scroll to position [4445, 0]
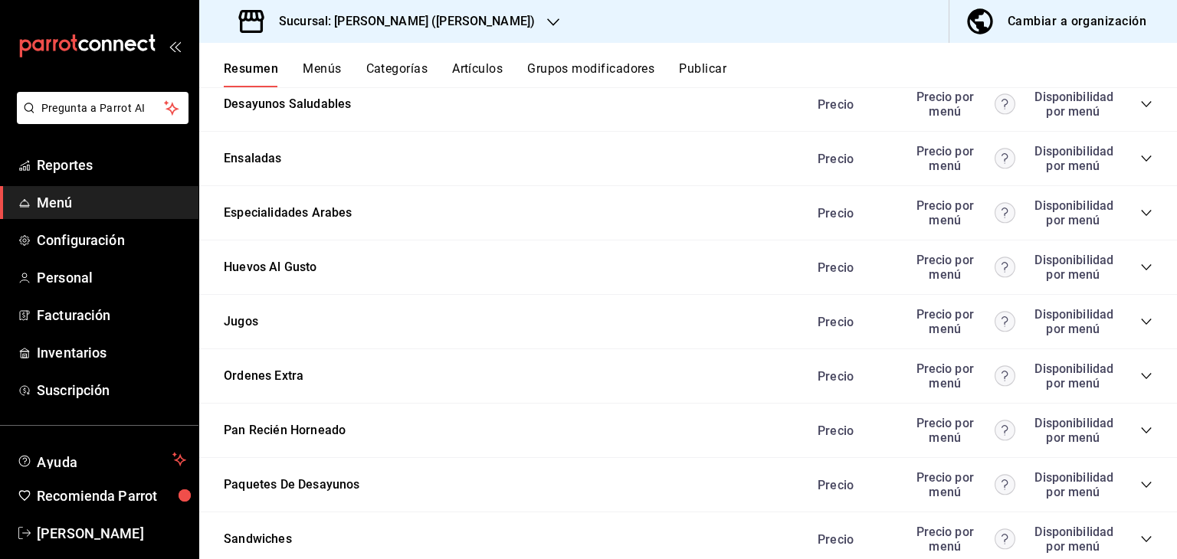
click at [1128, 430] on div "Precio Precio por menú Disponibilidad por menú" at bounding box center [977, 430] width 350 height 29
click at [1140, 434] on icon "collapse-category-row" at bounding box center [1146, 431] width 12 height 12
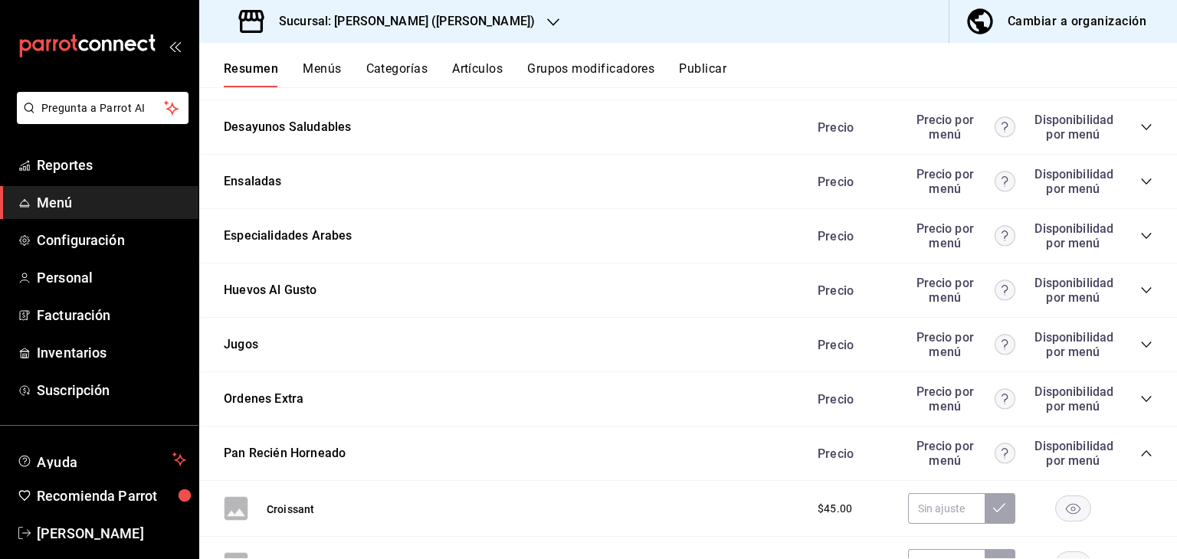
scroll to position [4420, 0]
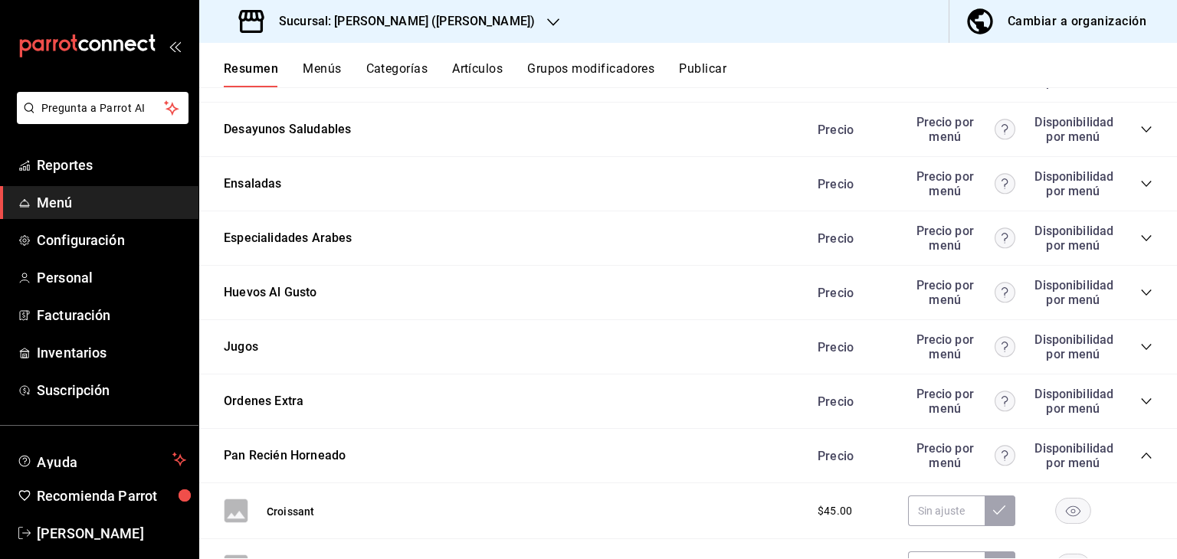
click at [1140, 351] on icon "collapse-category-row" at bounding box center [1146, 347] width 12 height 12
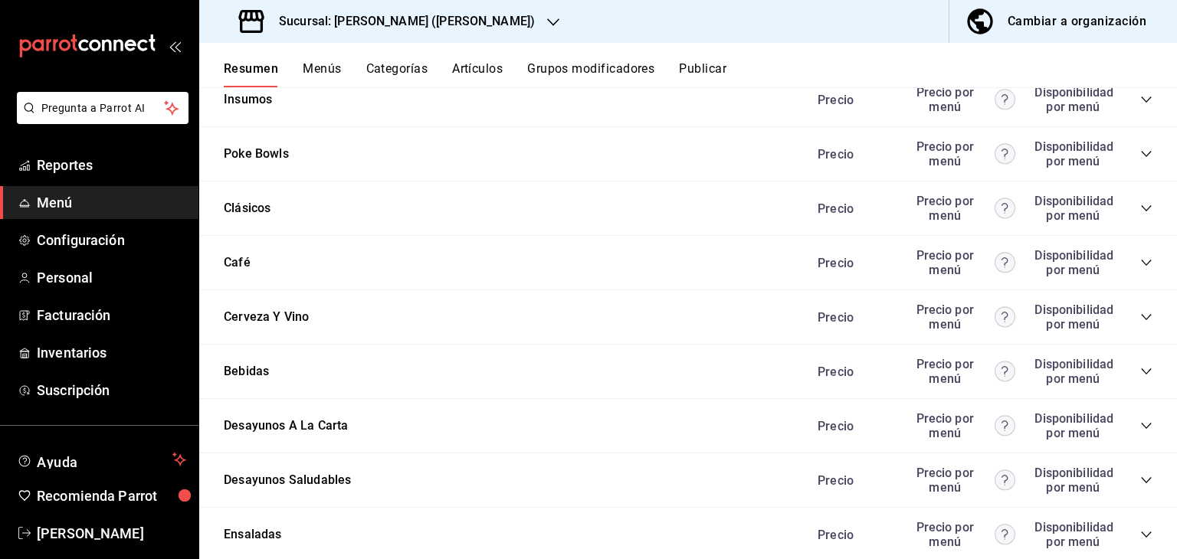
scroll to position [4037, 0]
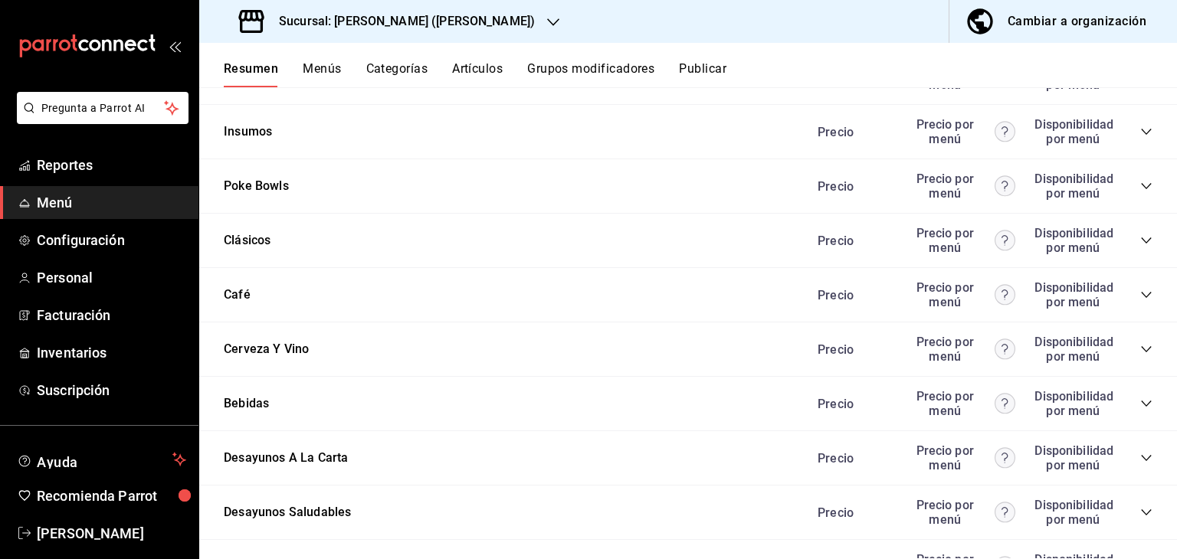
click at [1140, 405] on icon "collapse-category-row" at bounding box center [1146, 404] width 12 height 12
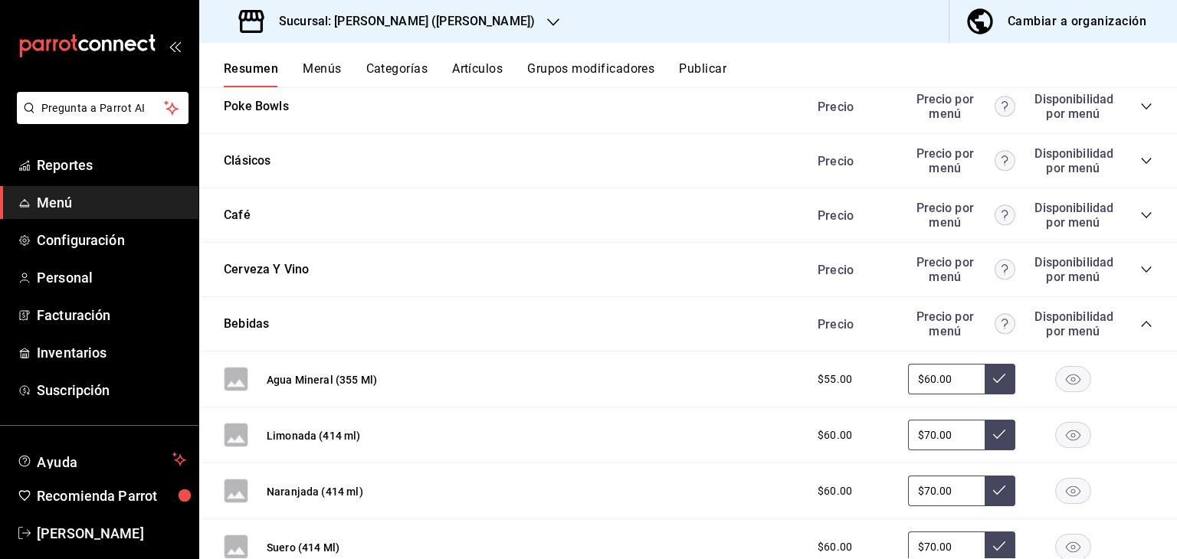
scroll to position [4113, 0]
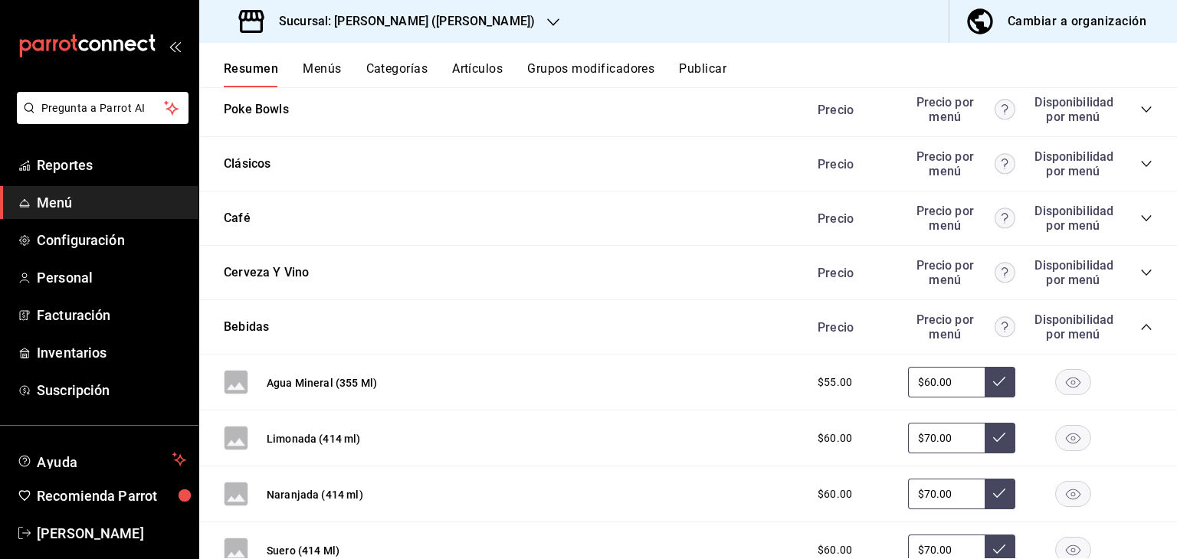
click at [1140, 271] on icon "collapse-category-row" at bounding box center [1146, 273] width 12 height 12
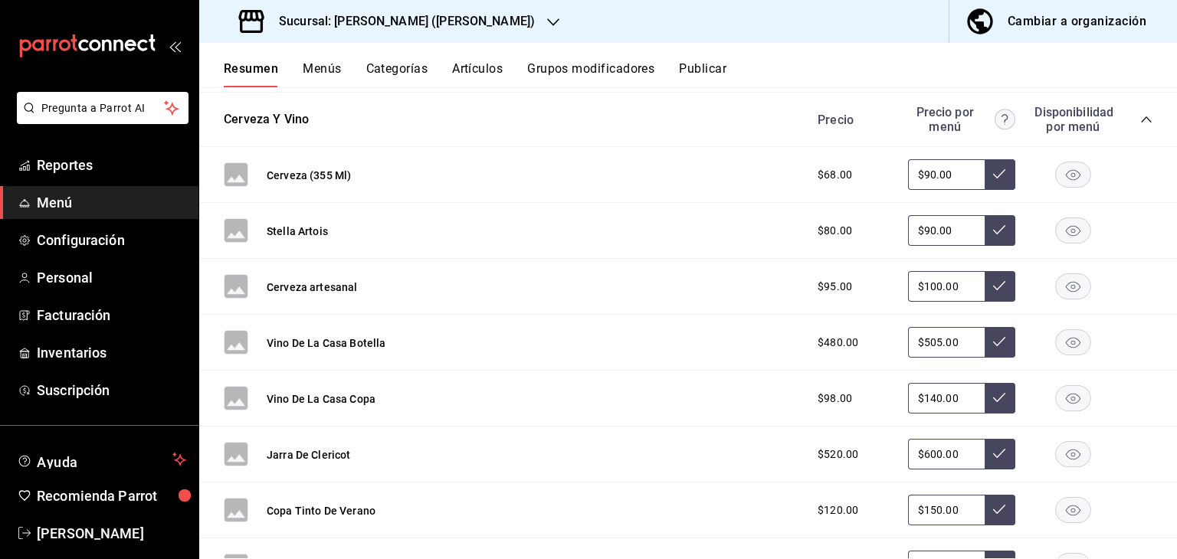
scroll to position [4343, 0]
